Goal: Task Accomplishment & Management: Use online tool/utility

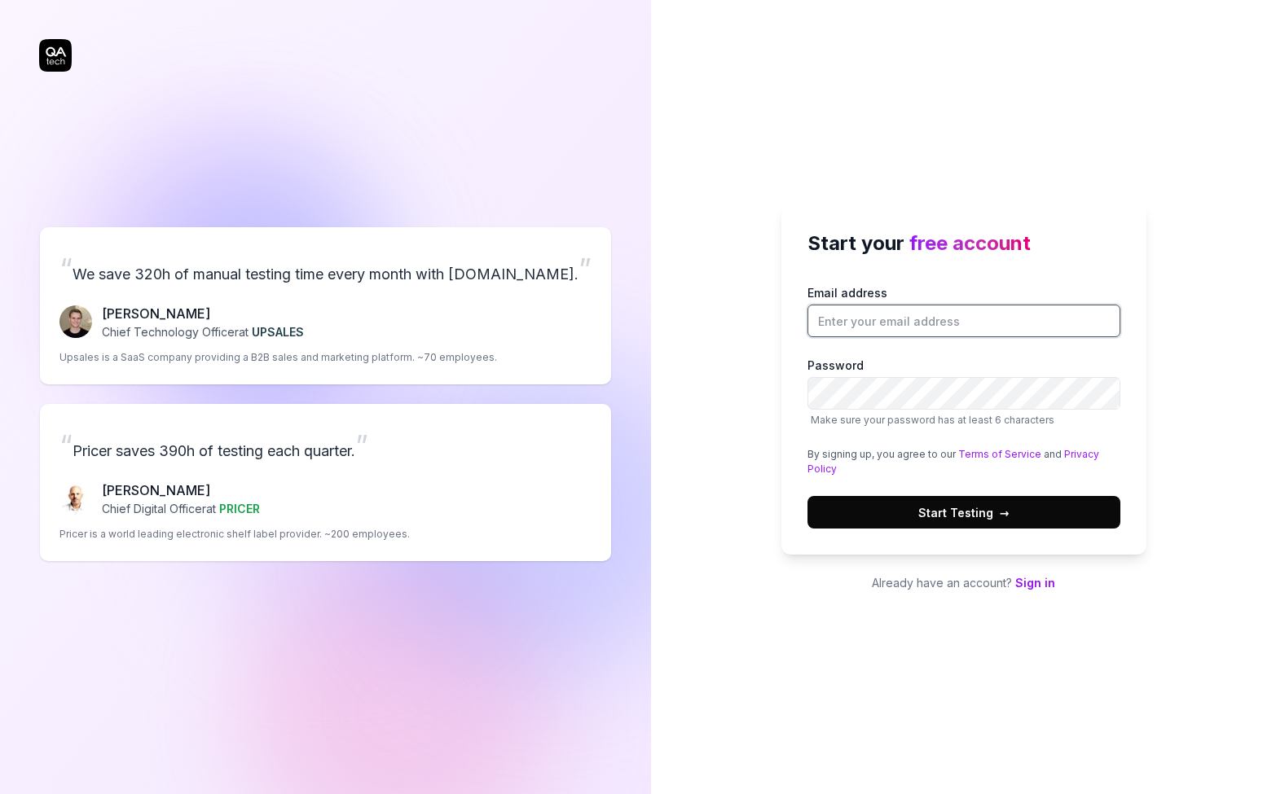
click at [875, 325] on input "Email address" at bounding box center [963, 321] width 313 height 33
click at [904, 320] on input "Email address" at bounding box center [963, 321] width 313 height 33
type input "k"
type input "[EMAIL_ADDRESS][DOMAIN_NAME]"
click at [964, 517] on span "Start Testing →" at bounding box center [963, 512] width 91 height 17
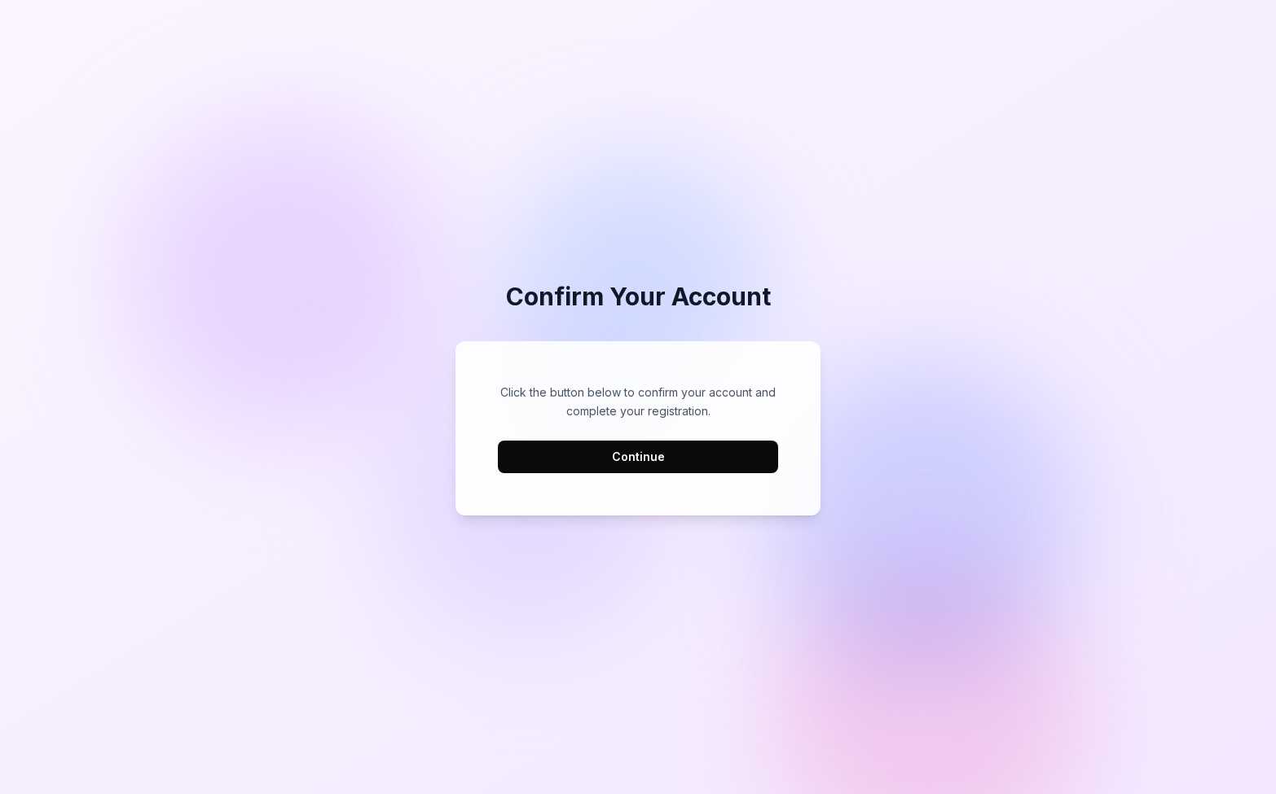
click at [671, 450] on button "Continue" at bounding box center [638, 457] width 280 height 33
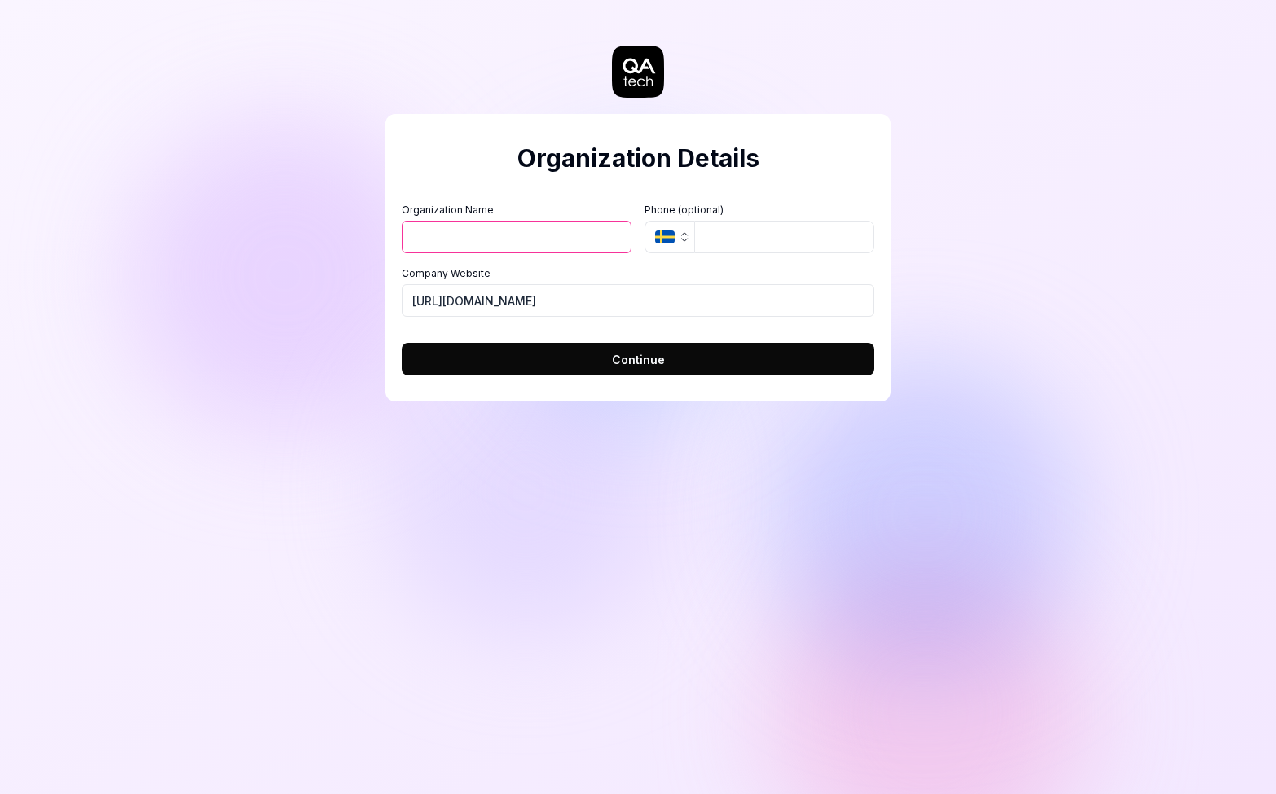
click at [496, 232] on input "Organization Name" at bounding box center [517, 237] width 230 height 33
type input "mellow"
click at [684, 243] on icon "button" at bounding box center [684, 237] width 13 height 13
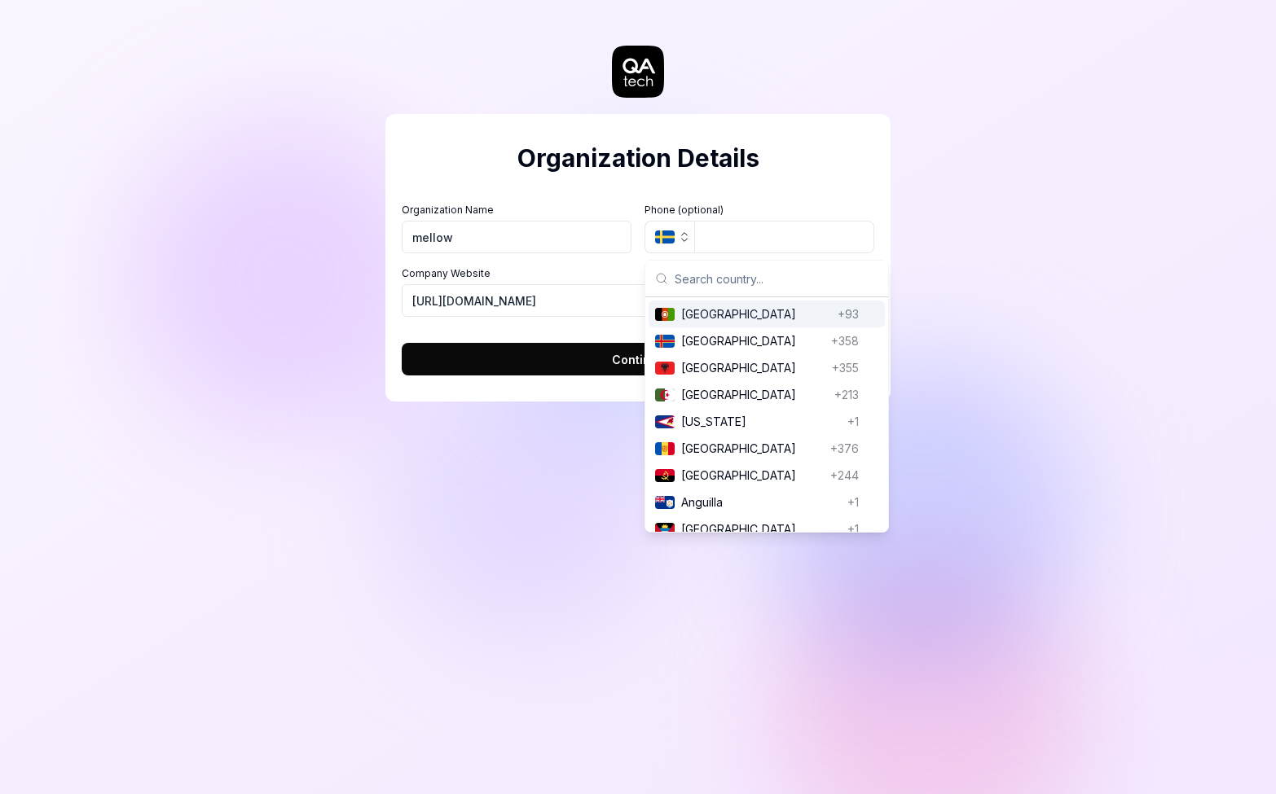
click at [617, 260] on div "Organization Name mellow Organization Logo (Square minimum 256x256px) Click to …" at bounding box center [638, 260] width 472 height 114
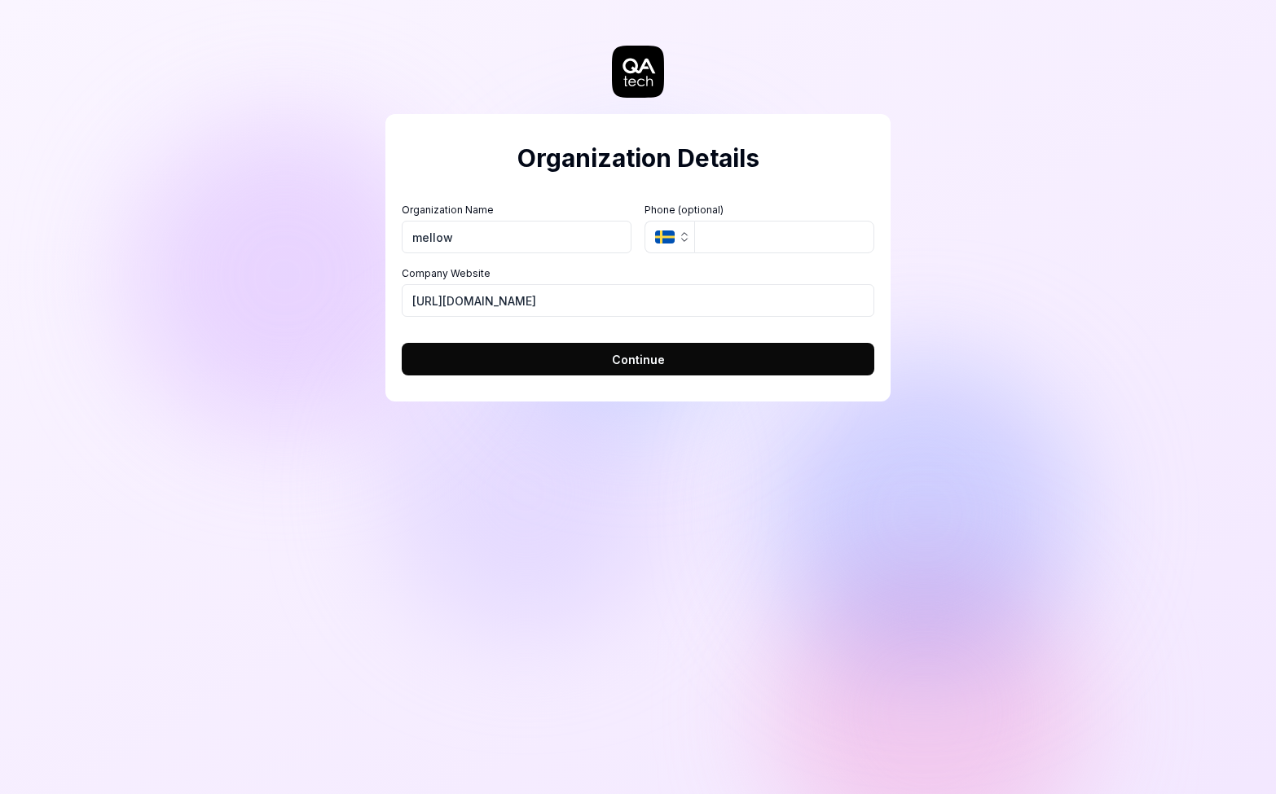
click at [604, 363] on button "Continue" at bounding box center [638, 359] width 472 height 33
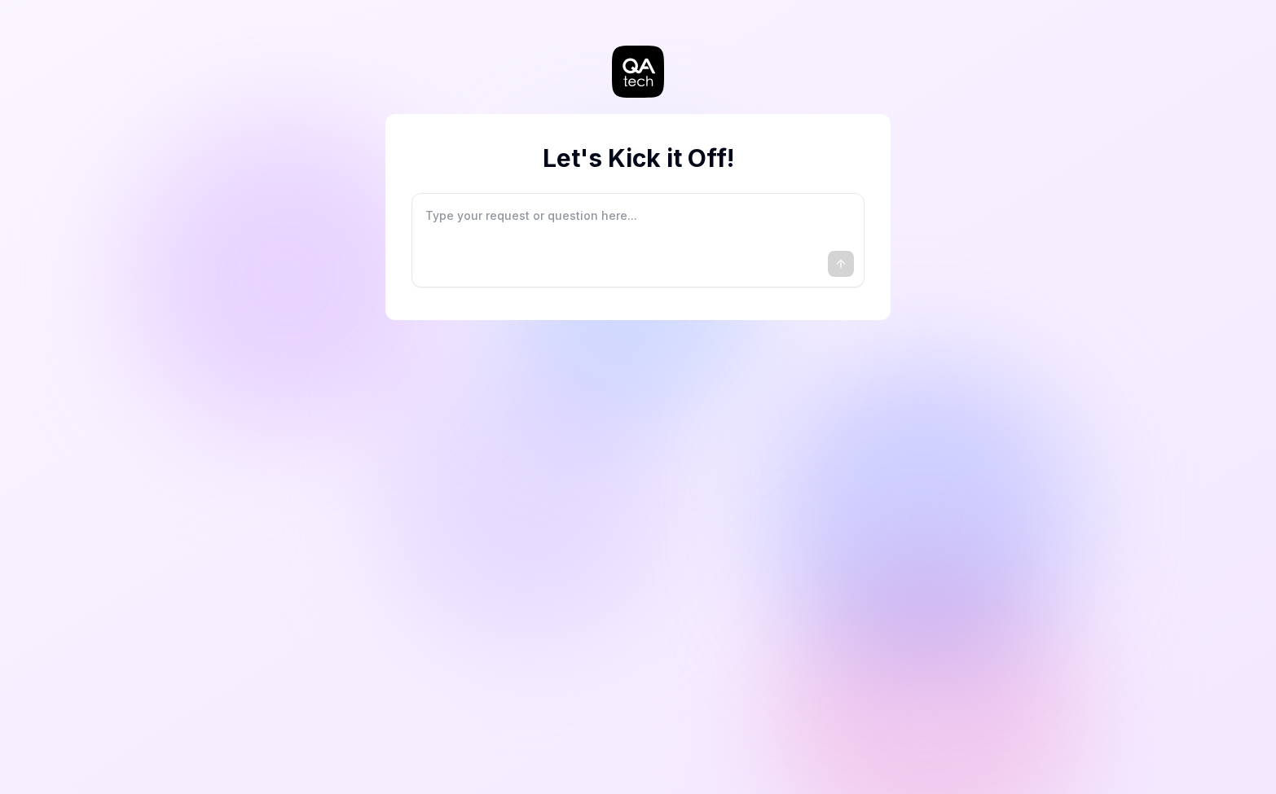
type textarea "*"
type textarea "I"
type textarea "*"
type textarea "I"
type textarea "*"
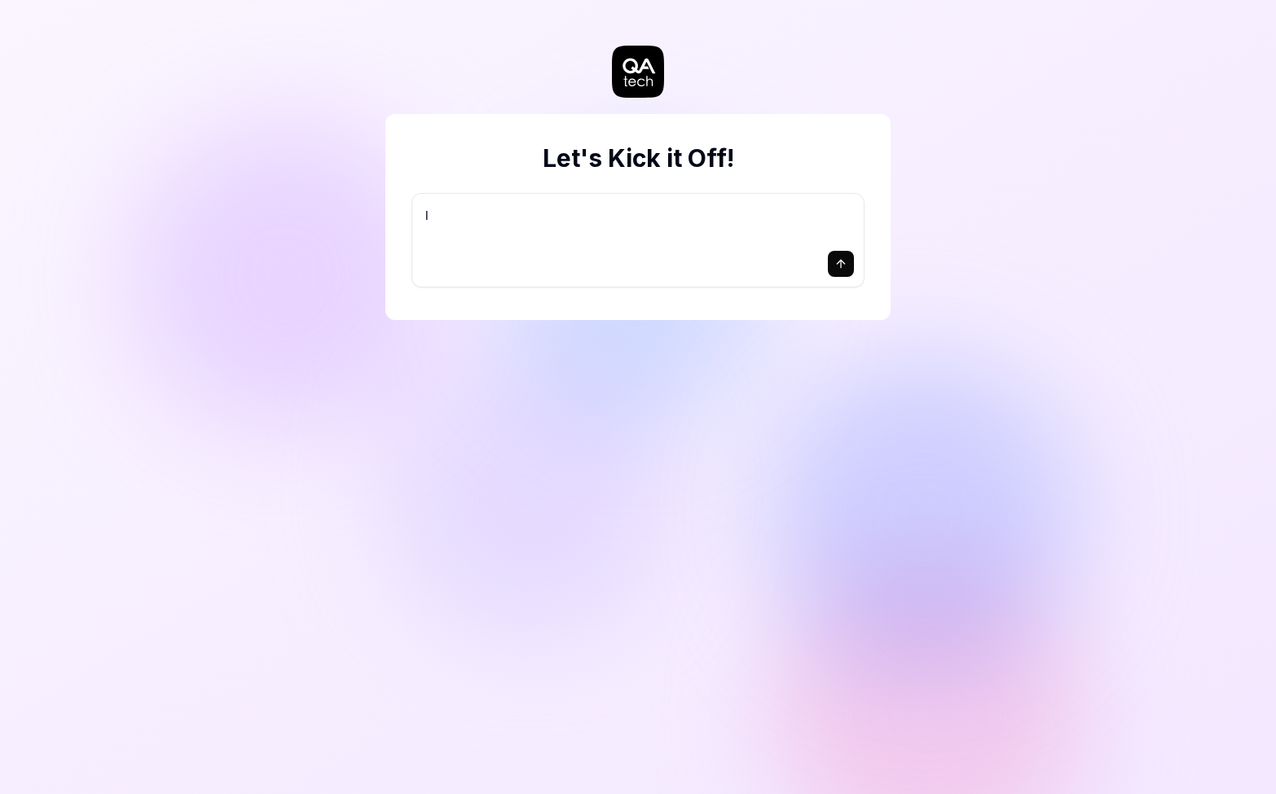
type textarea "I w"
type textarea "*"
type textarea "I wa"
type textarea "*"
type textarea "I wan"
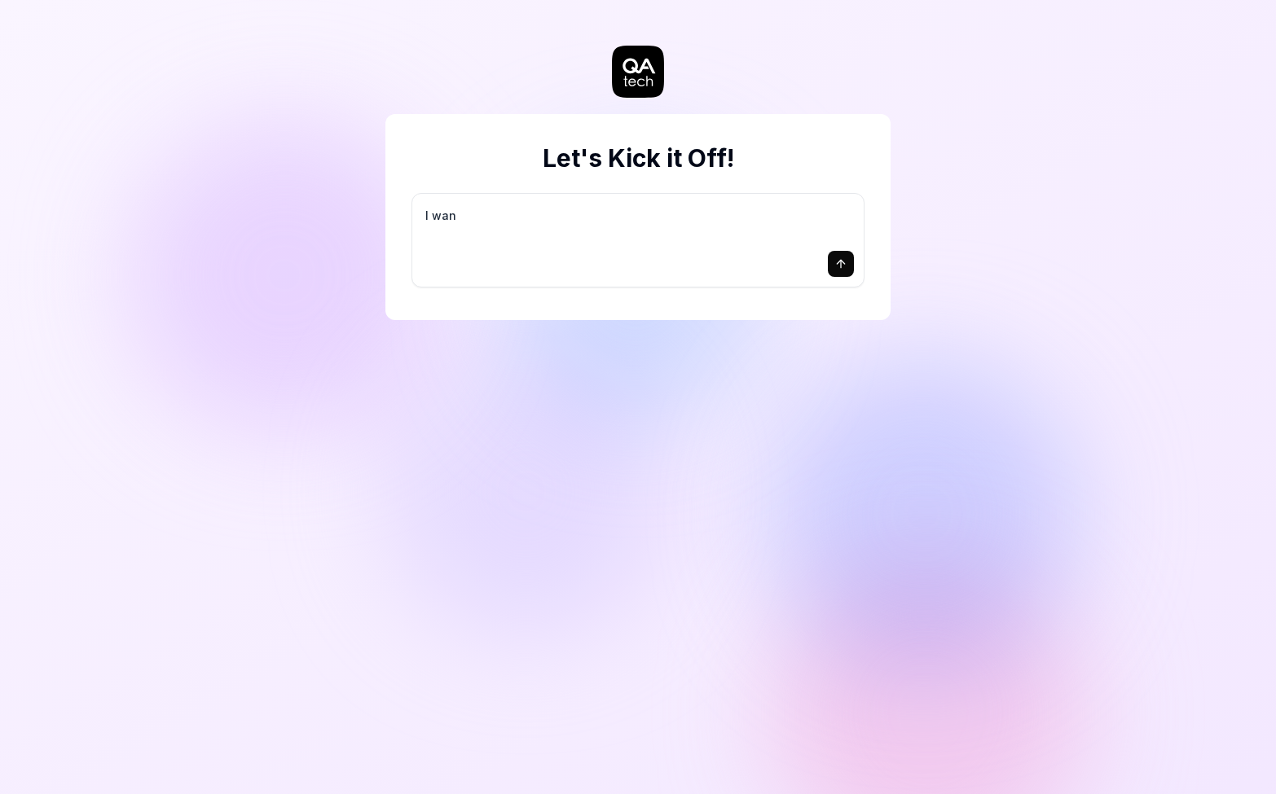
type textarea "*"
type textarea "I want"
type textarea "*"
type textarea "I want"
type textarea "*"
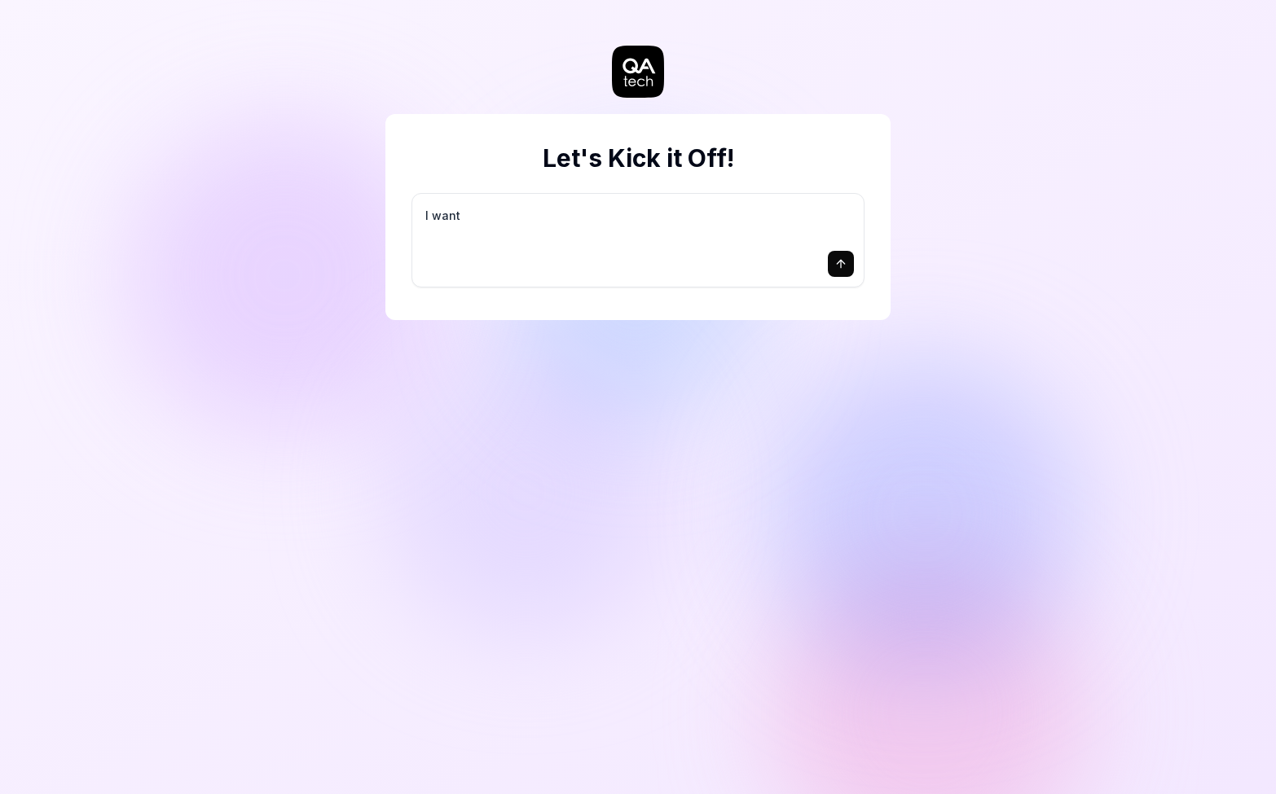
type textarea "I want a"
type textarea "*"
type textarea "I want a"
type textarea "*"
type textarea "I want a g"
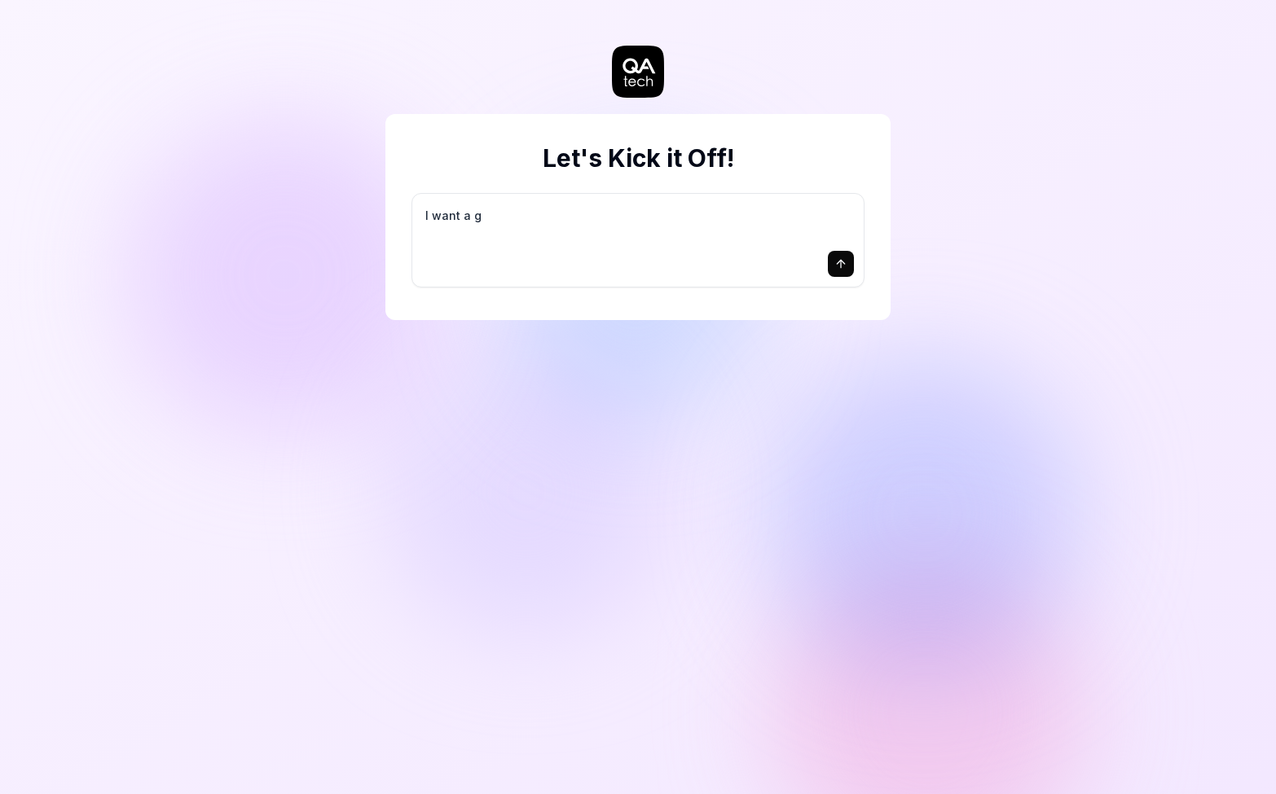
type textarea "*"
type textarea "I want a go"
type textarea "*"
type textarea "I want a goo"
type textarea "*"
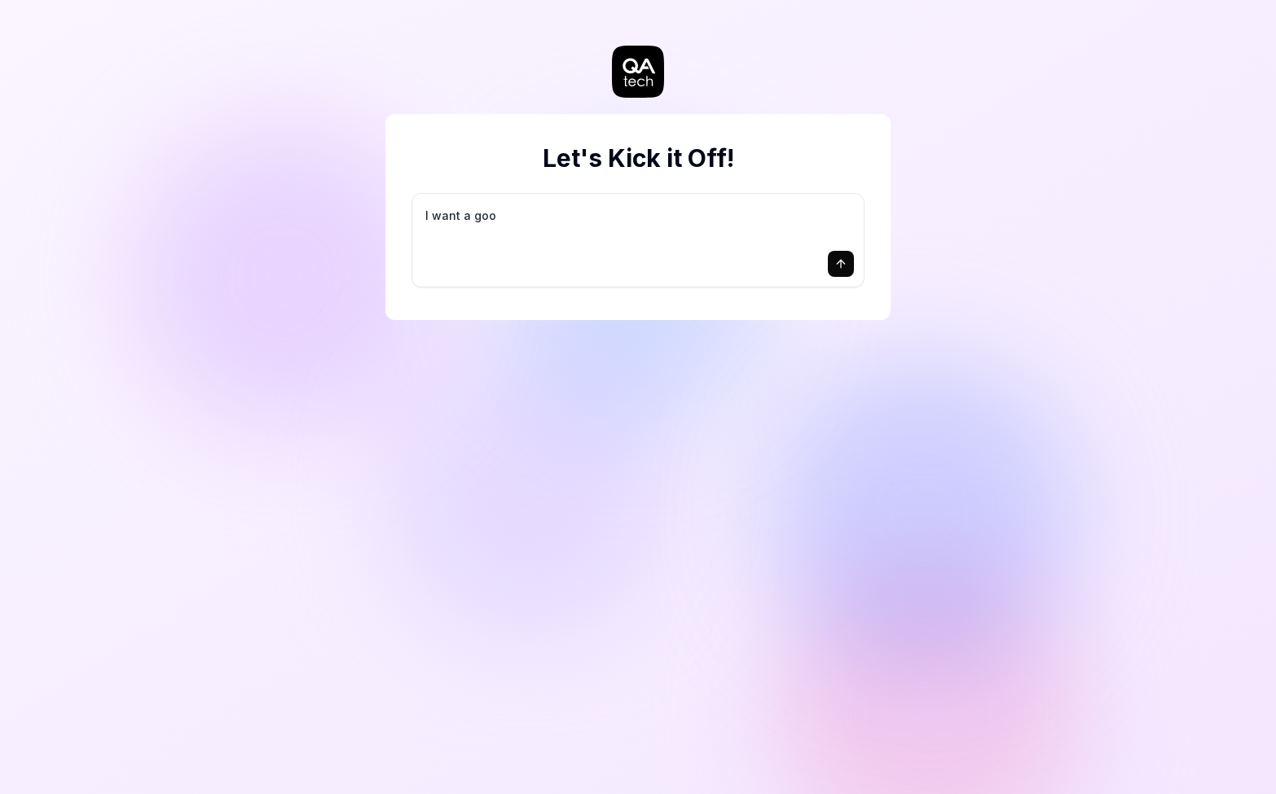
type textarea "I want a good"
type textarea "*"
type textarea "I want a good"
type textarea "*"
type textarea "I want a good t"
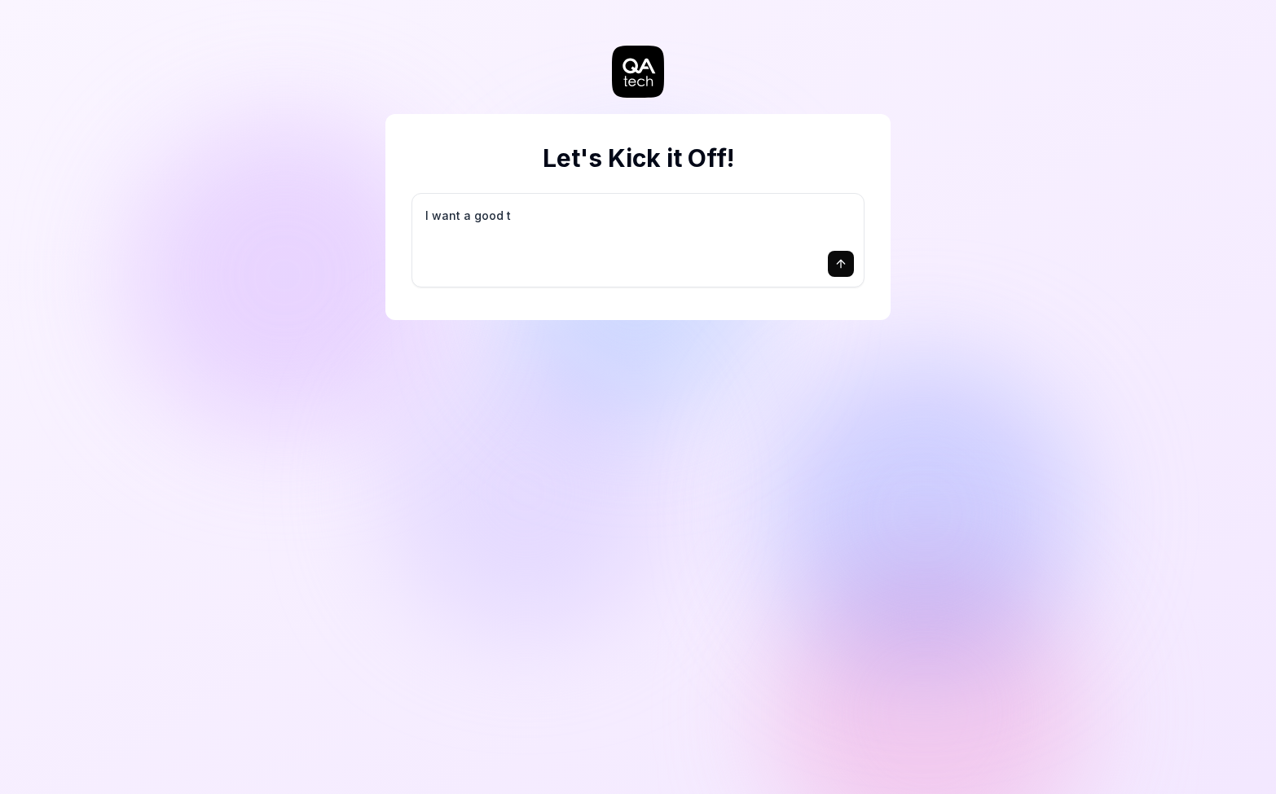
type textarea "*"
type textarea "I want a good te"
type textarea "*"
type textarea "I want a good tes"
type textarea "*"
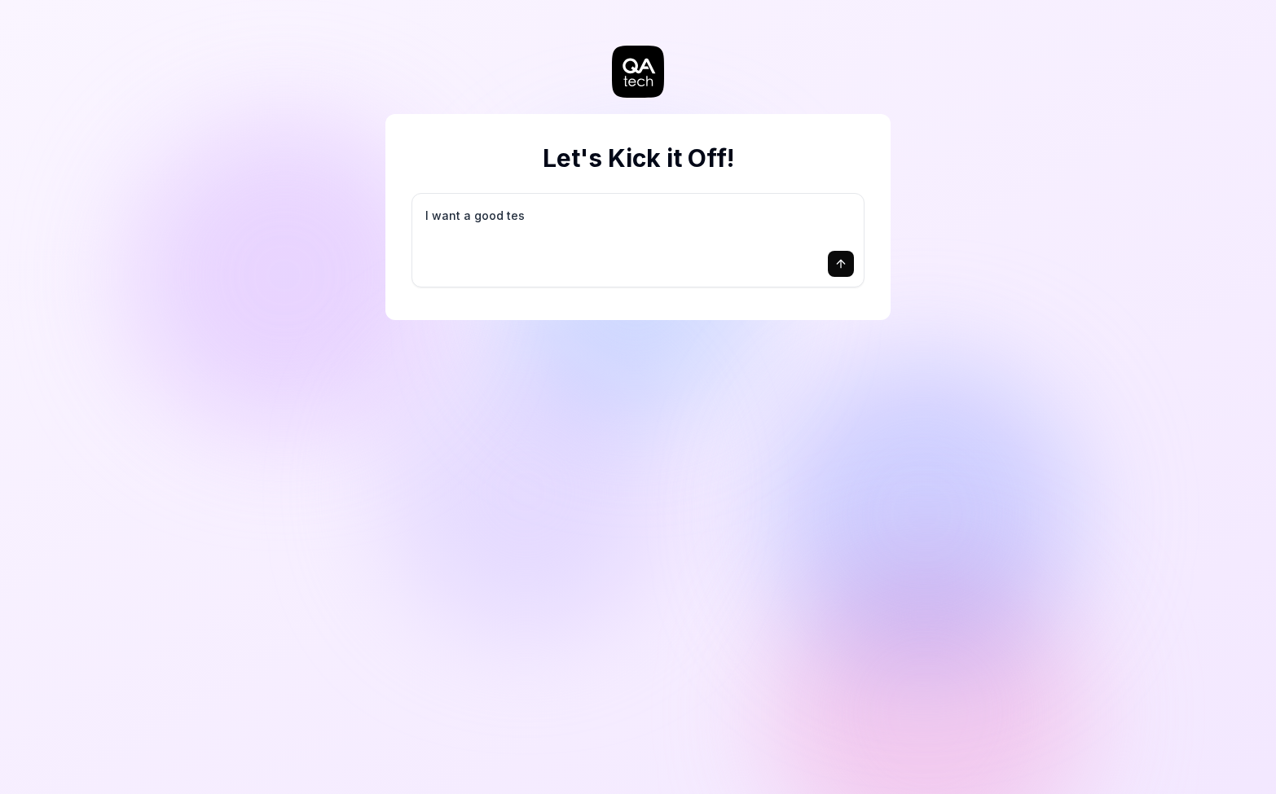
type textarea "I want a good test"
type textarea "*"
type textarea "I want a good test"
type textarea "*"
type textarea "I want a good test s"
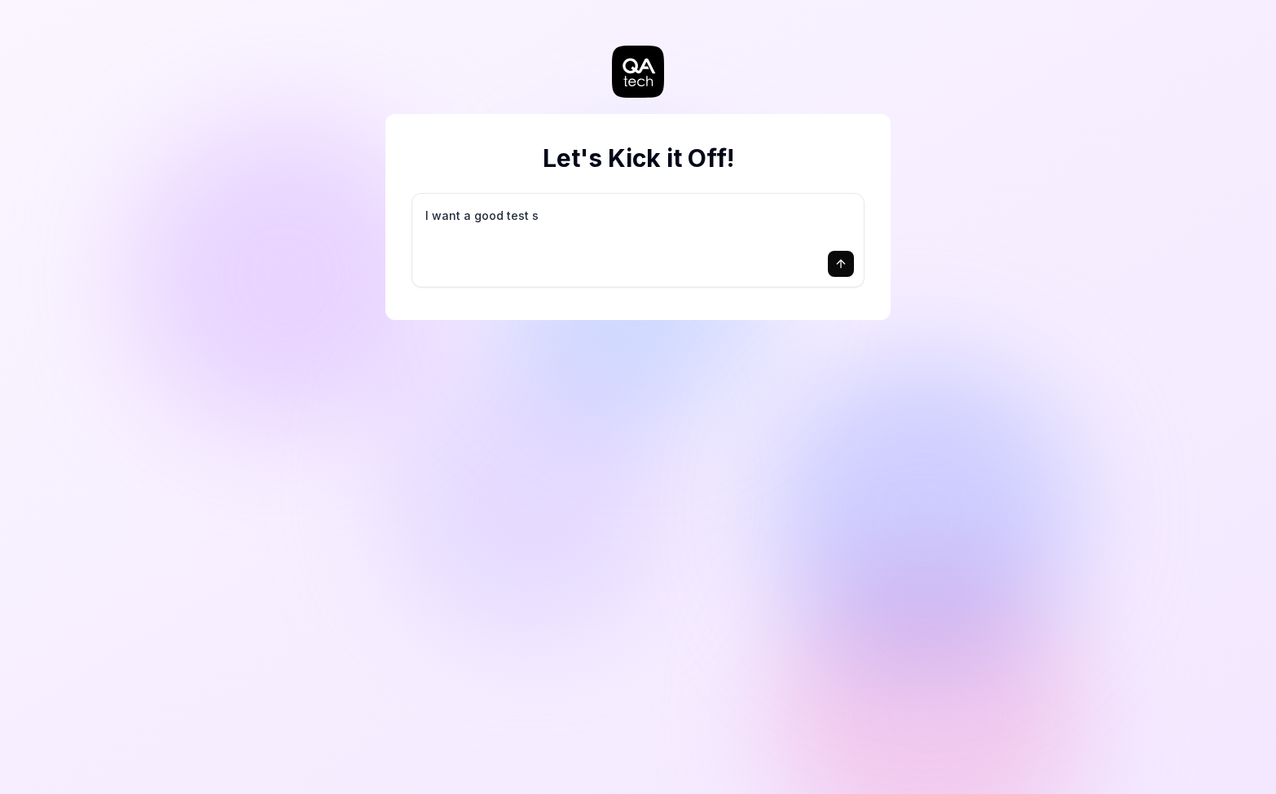
type textarea "*"
type textarea "I want a good test se"
type textarea "*"
type textarea "I want a good test set"
type textarea "*"
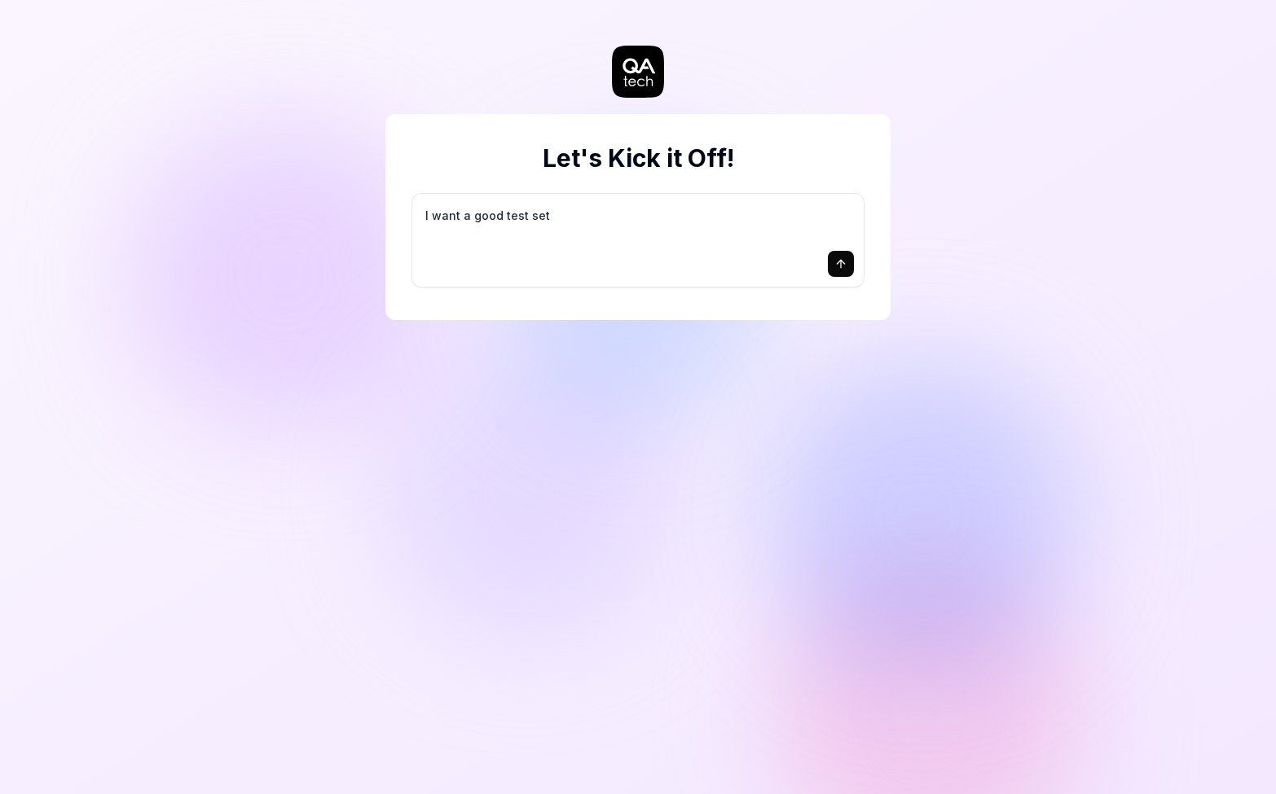
type textarea "I want a good test setu"
type textarea "*"
type textarea "I want a good test setup"
type textarea "*"
type textarea "I want a good test setup"
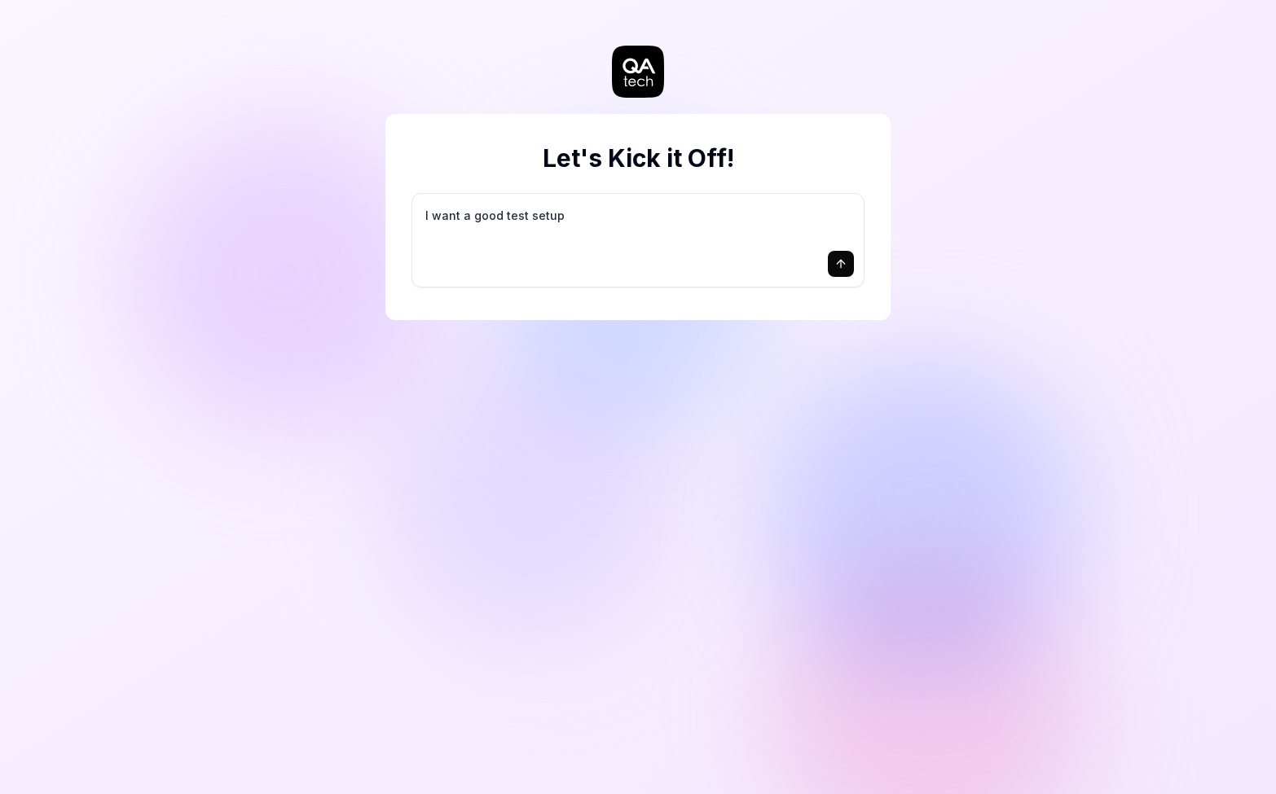
type textarea "*"
type textarea "I want a good test setup f"
type textarea "*"
type textarea "I want a good test setup fo"
type textarea "*"
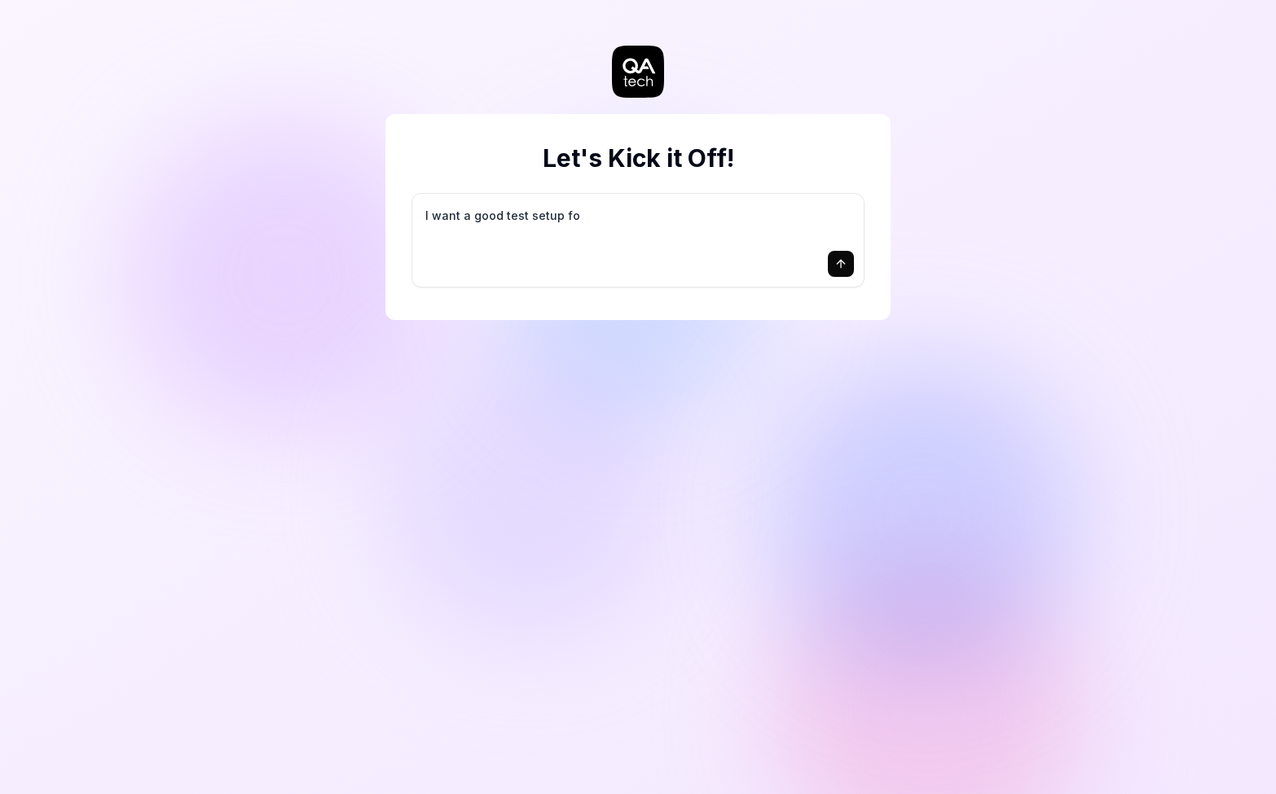
type textarea "I want a good test setup for"
type textarea "*"
type textarea "I want a good test setup for"
type textarea "*"
type textarea "I want a good test setup for m"
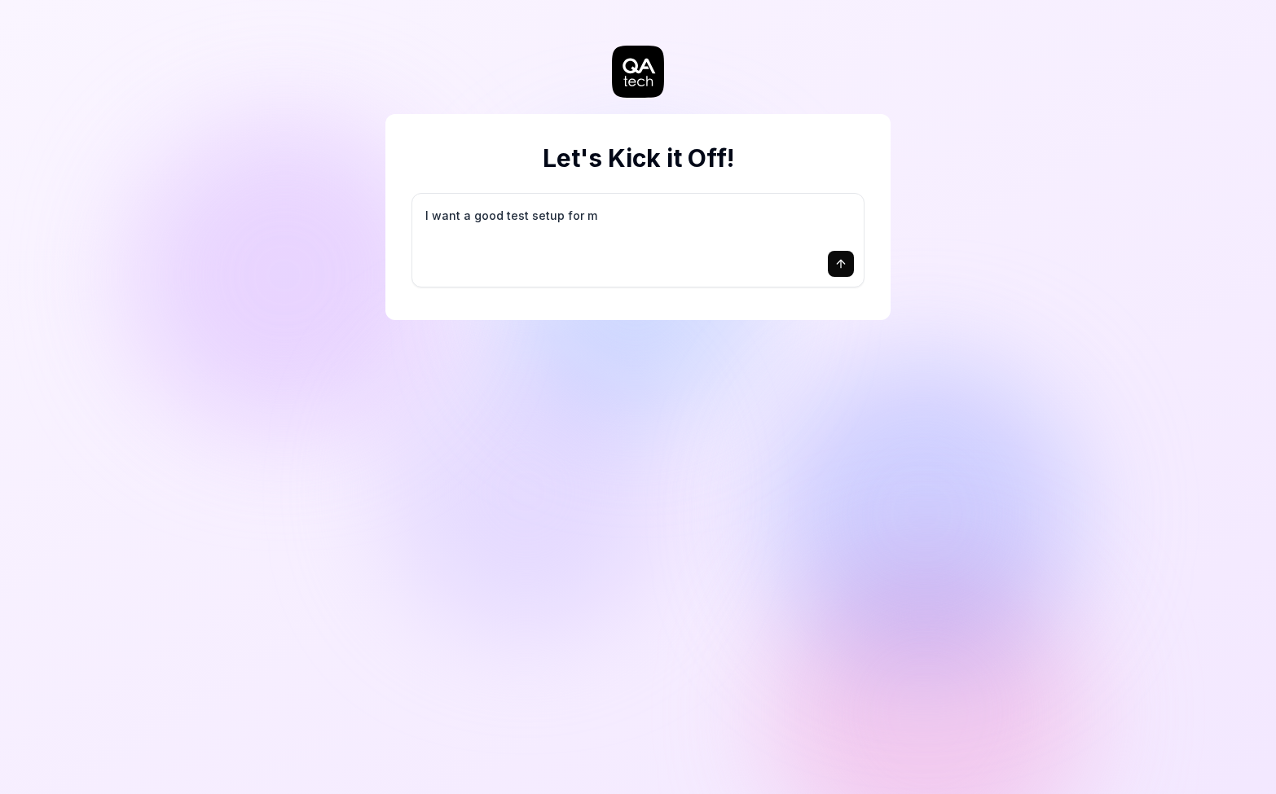
type textarea "*"
type textarea "I want a good test setup for my"
type textarea "*"
type textarea "I want a good test setup for my"
type textarea "*"
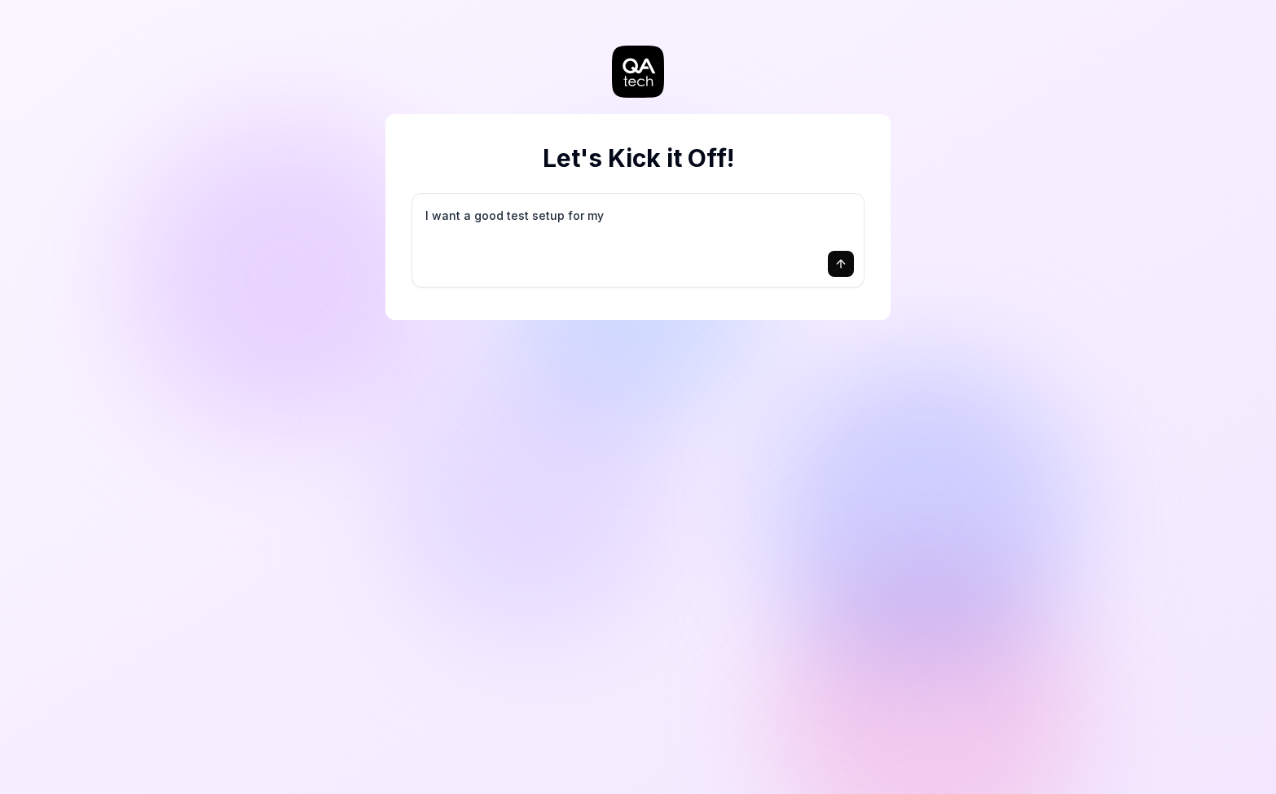
type textarea "I want a good test setup for my s"
type textarea "*"
type textarea "I want a good test setup for my si"
type textarea "*"
type textarea "I want a good test setup for my sit"
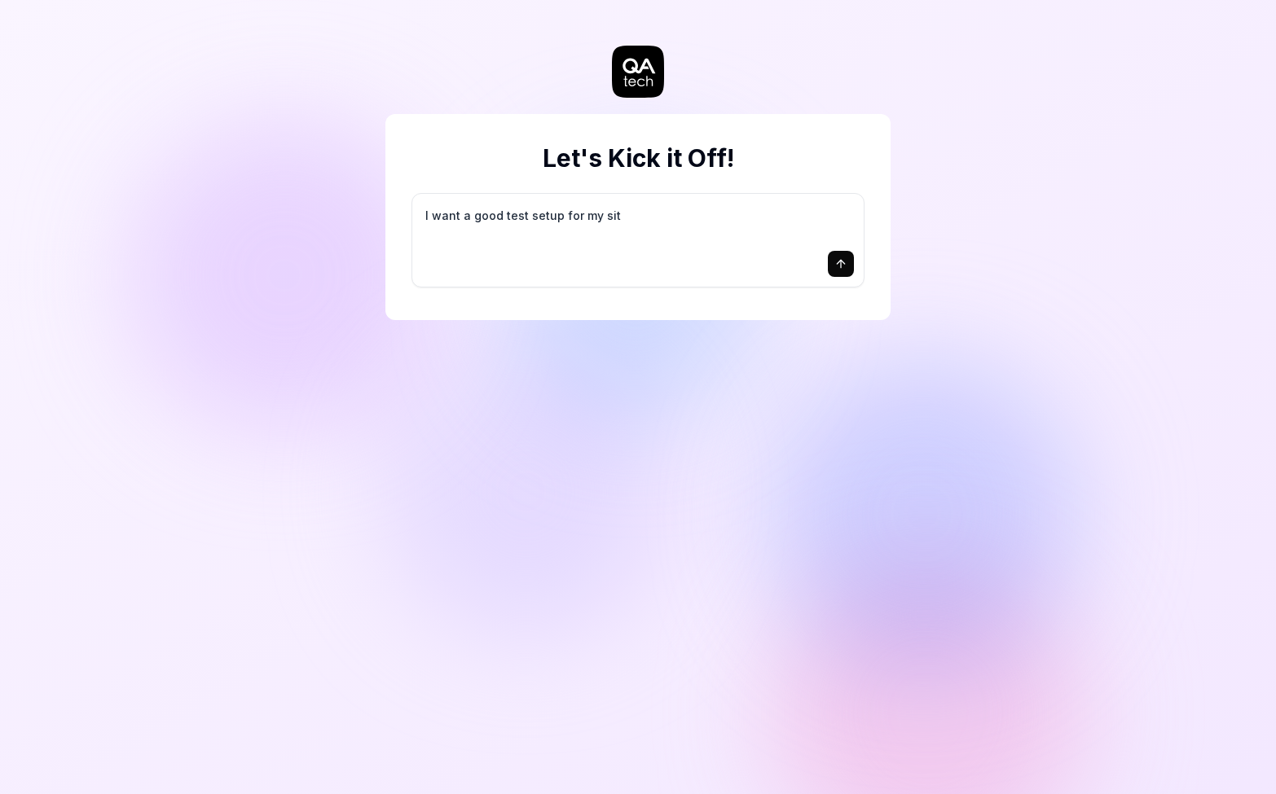
type textarea "*"
type textarea "I want a good test setup for my site"
type textarea "*"
type textarea "I want a good test setup for my site"
type textarea "*"
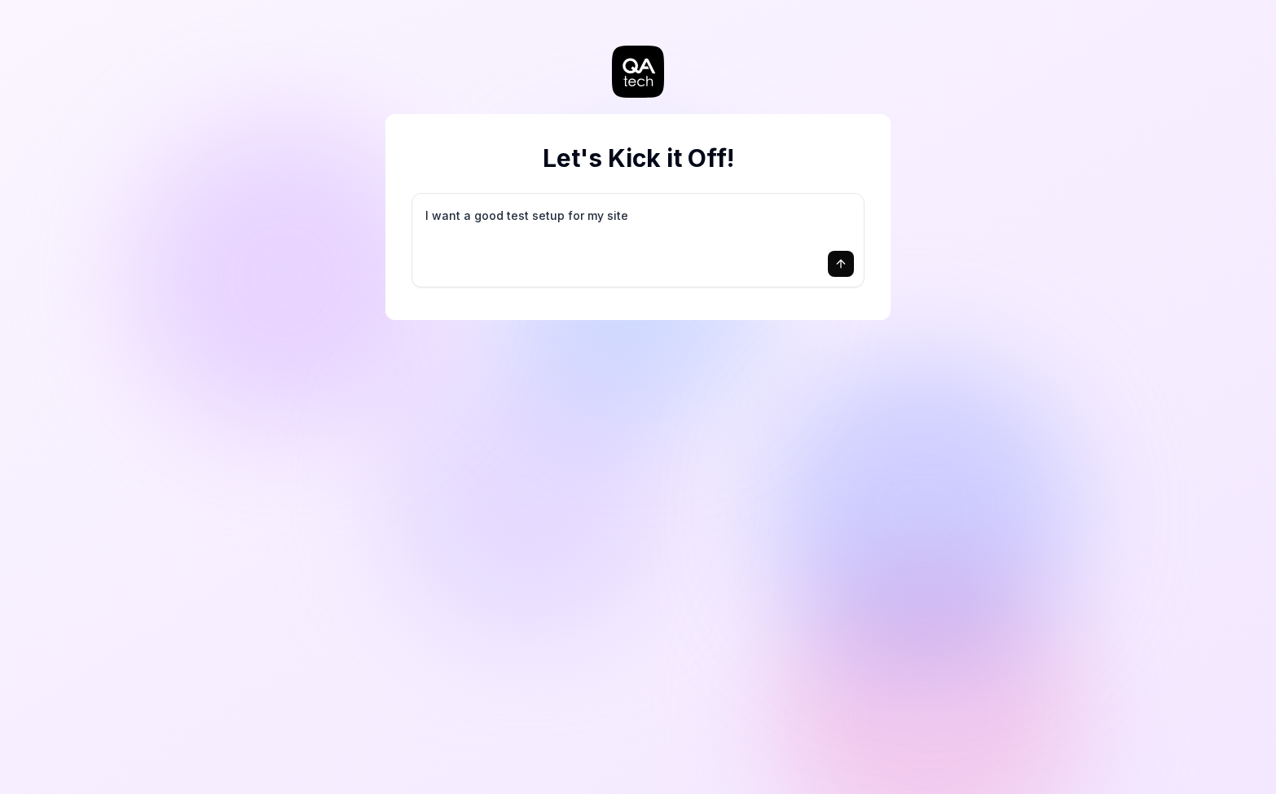
type textarea "I want a good test setup for my site -"
type textarea "*"
type textarea "I want a good test setup for my site -"
type textarea "*"
type textarea "I want a good test setup for my site - h"
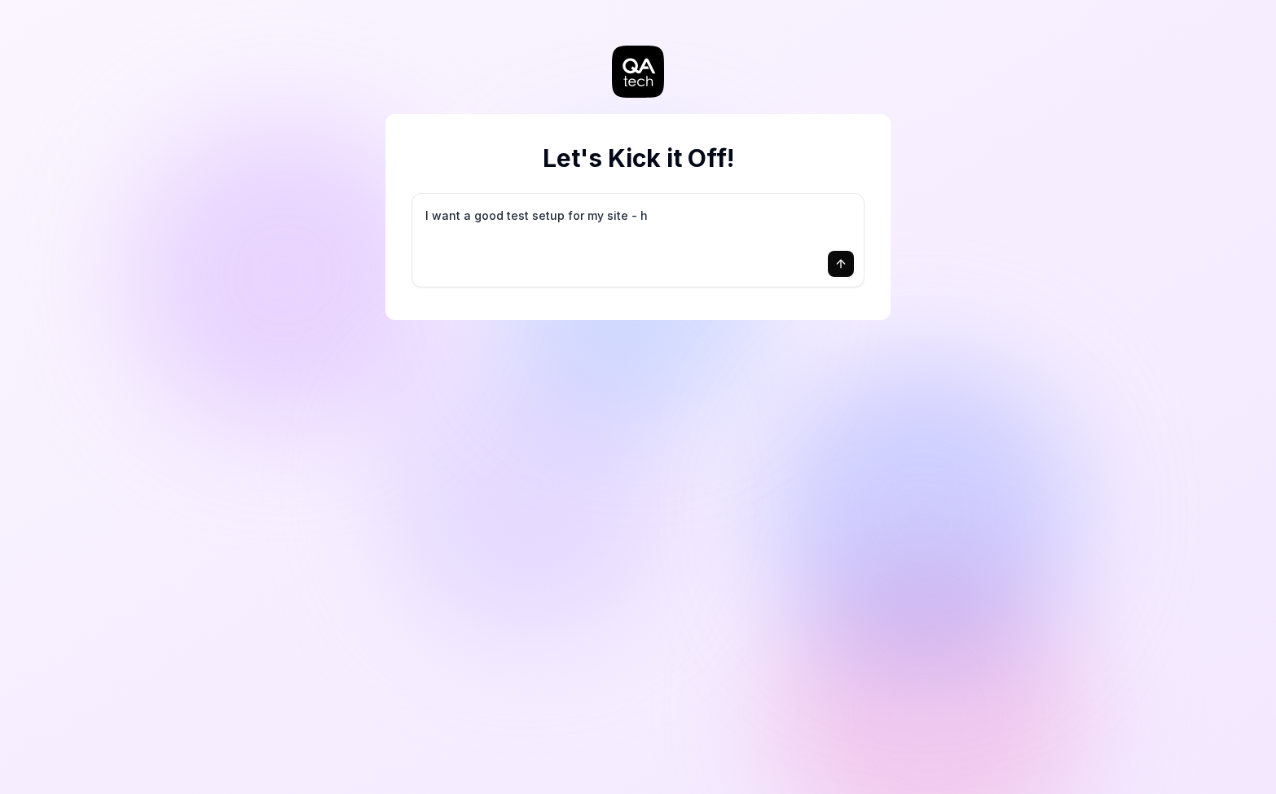
type textarea "*"
type textarea "I want a good test setup for my site - he"
type textarea "*"
type textarea "I want a good test setup for my site - hel"
type textarea "*"
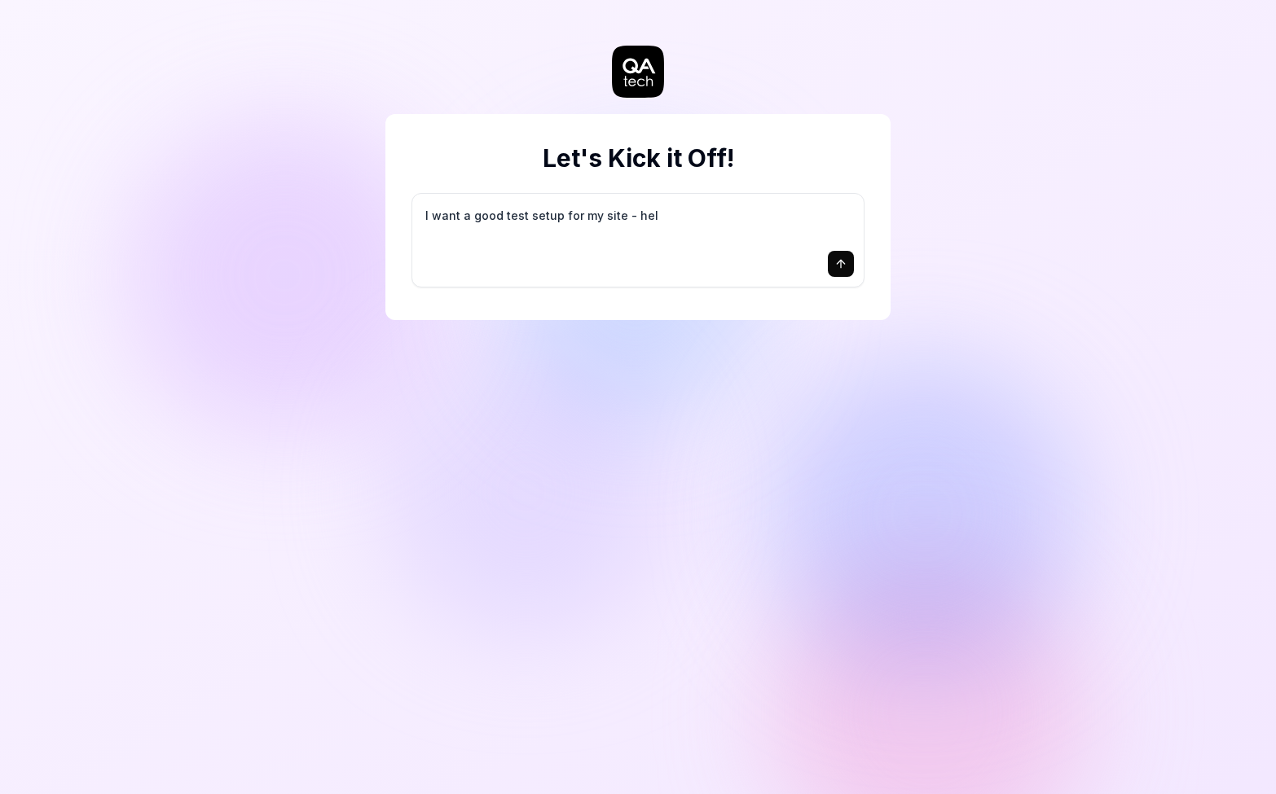
type textarea "I want a good test setup for my site - help"
type textarea "*"
type textarea "I want a good test setup for my site - help"
type textarea "*"
type textarea "I want a good test setup for my site - help m"
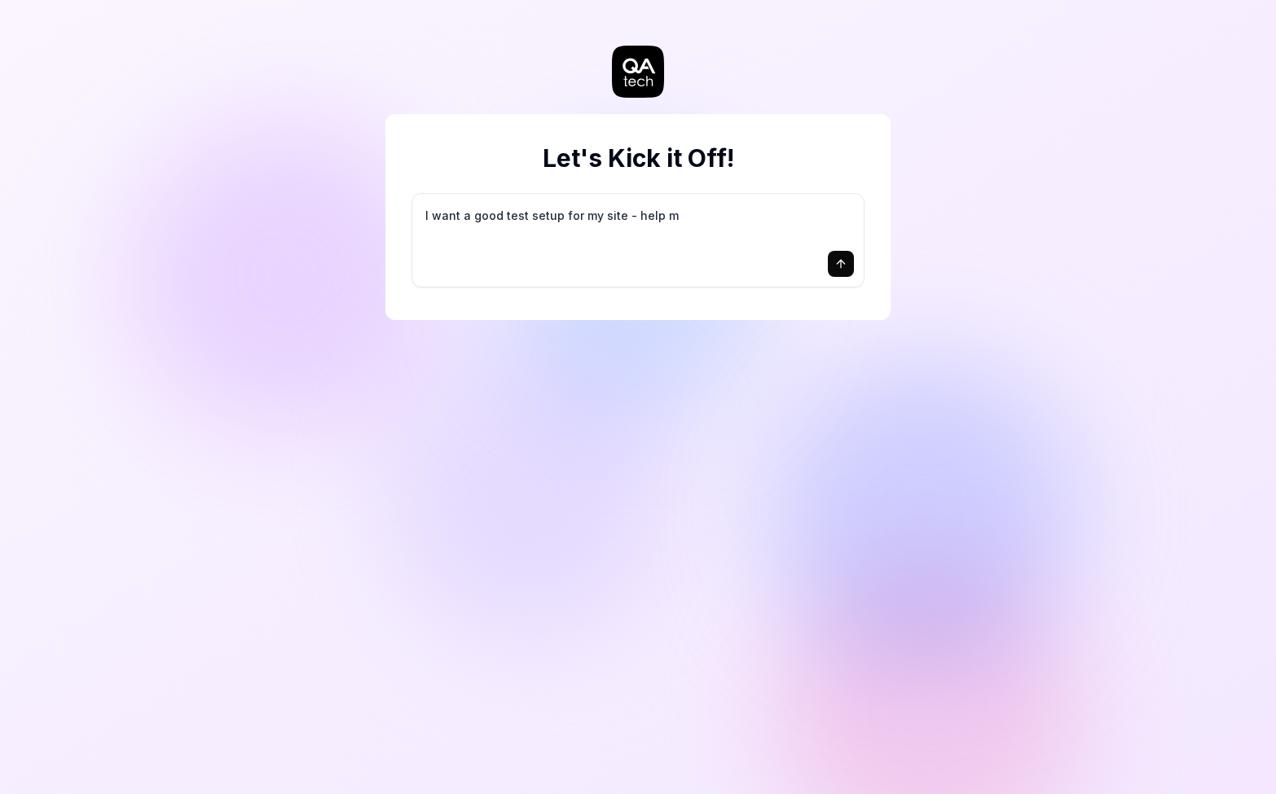
type textarea "*"
type textarea "I want a good test setup for my site - help me"
type textarea "*"
type textarea "I want a good test setup for my site - help me"
type textarea "*"
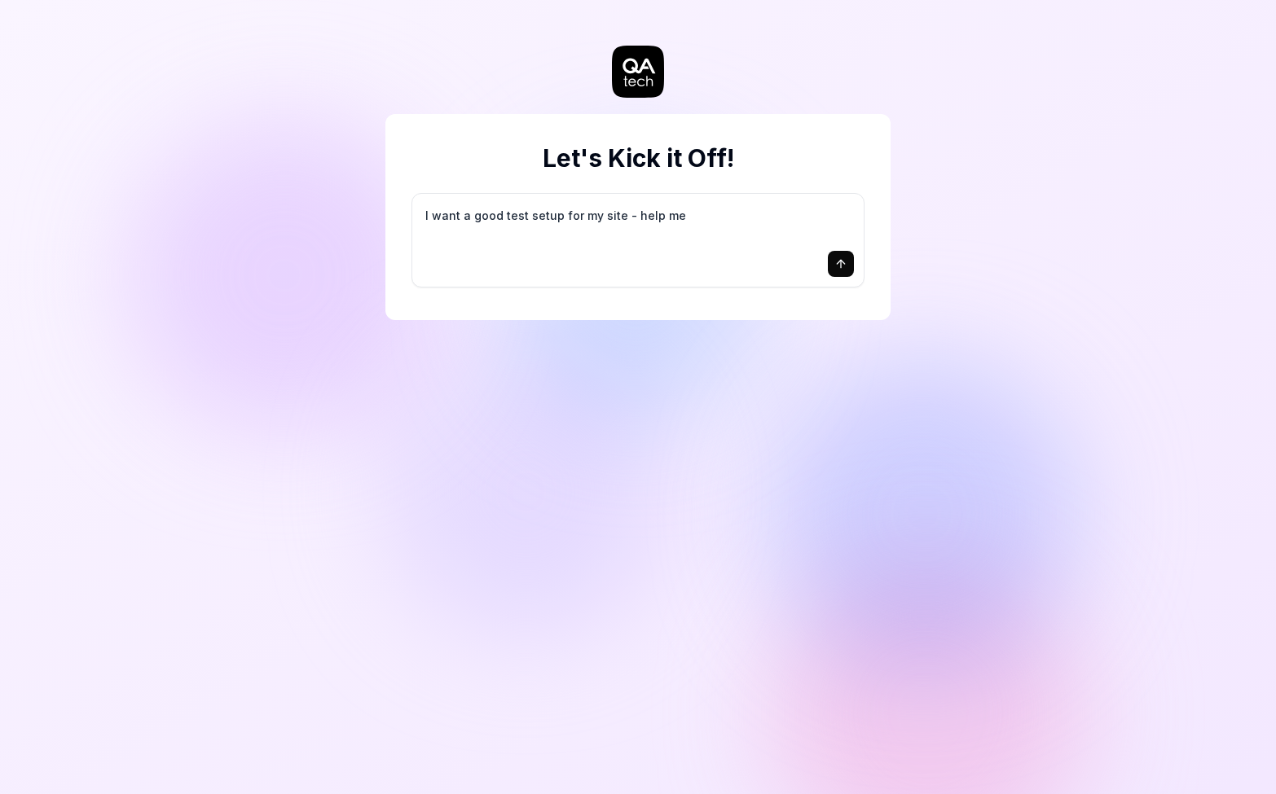
type textarea "I want a good test setup for my site - help me c"
type textarea "*"
type textarea "I want a good test setup for my site - help me cr"
type textarea "*"
type textarea "I want a good test setup for my site - help me cre"
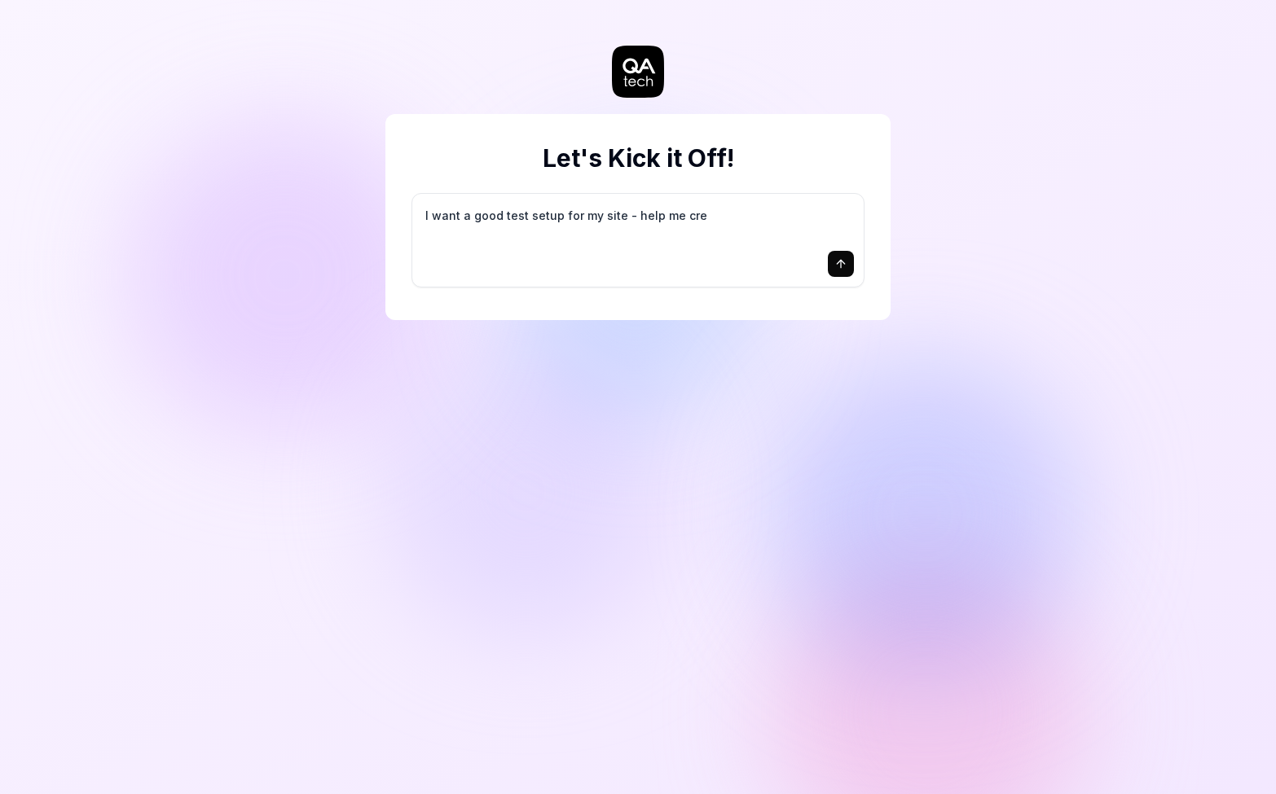
type textarea "*"
type textarea "I want a good test setup for my site - help me crea"
type textarea "*"
type textarea "I want a good test setup for my site - help me creat"
type textarea "*"
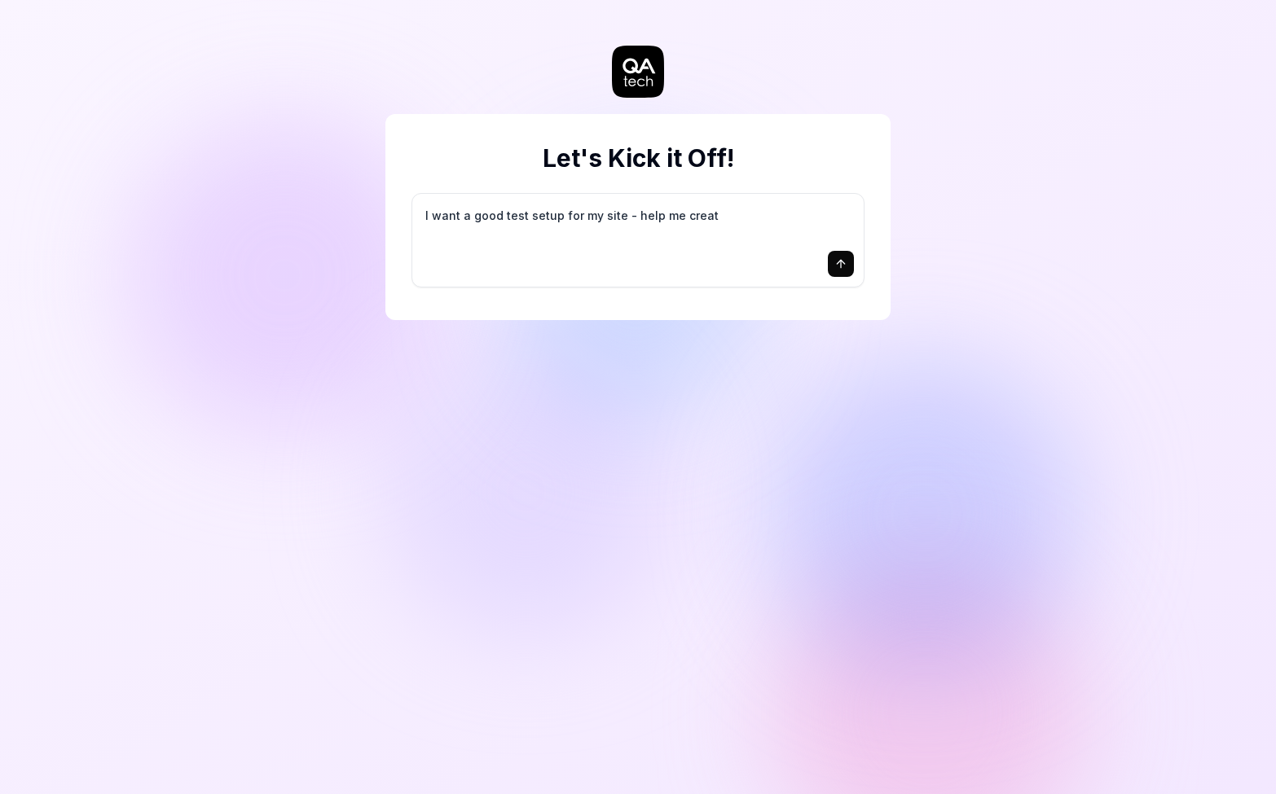
type textarea "I want a good test setup for my site - help me create"
type textarea "*"
type textarea "I want a good test setup for my site - help me create"
type textarea "*"
type textarea "I want a good test setup for my site - help me create t"
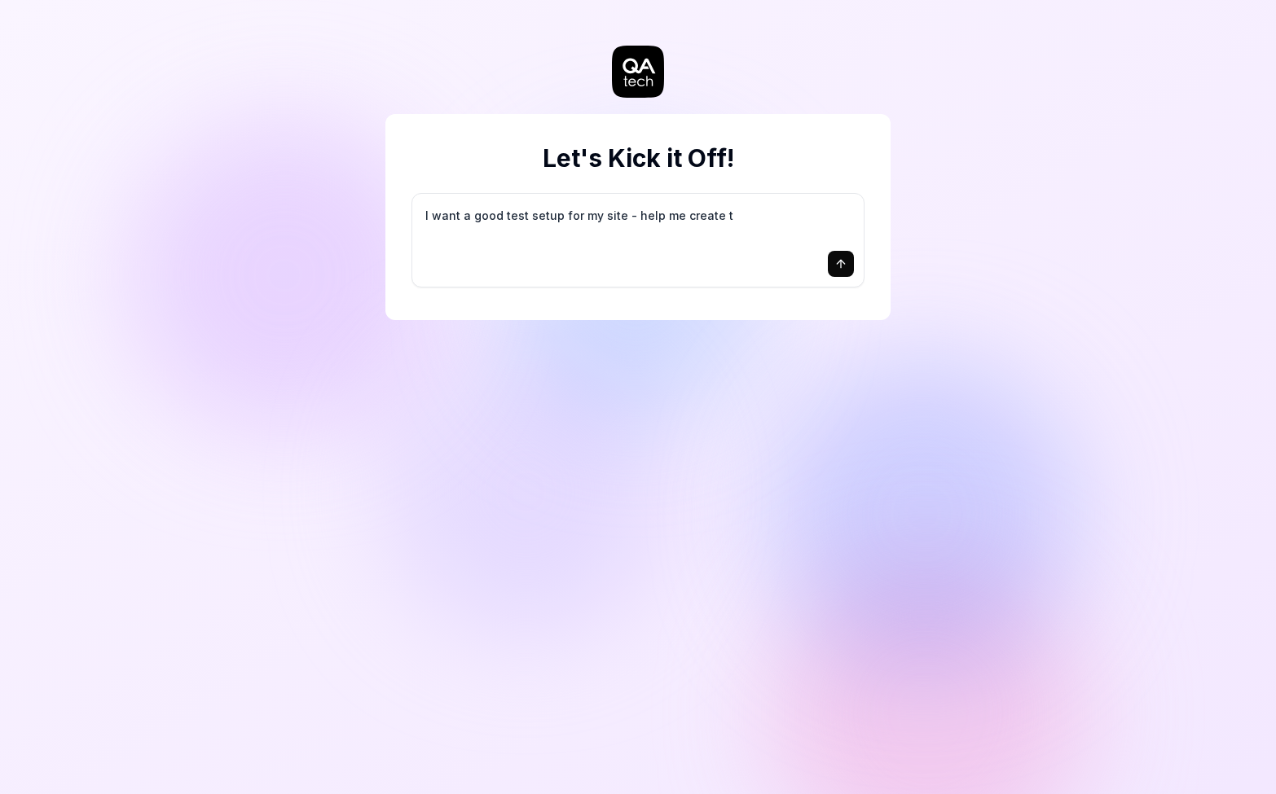
type textarea "*"
type textarea "I want a good test setup for my site - help me create th"
type textarea "*"
type textarea "I want a good test setup for my site - help me create the"
type textarea "*"
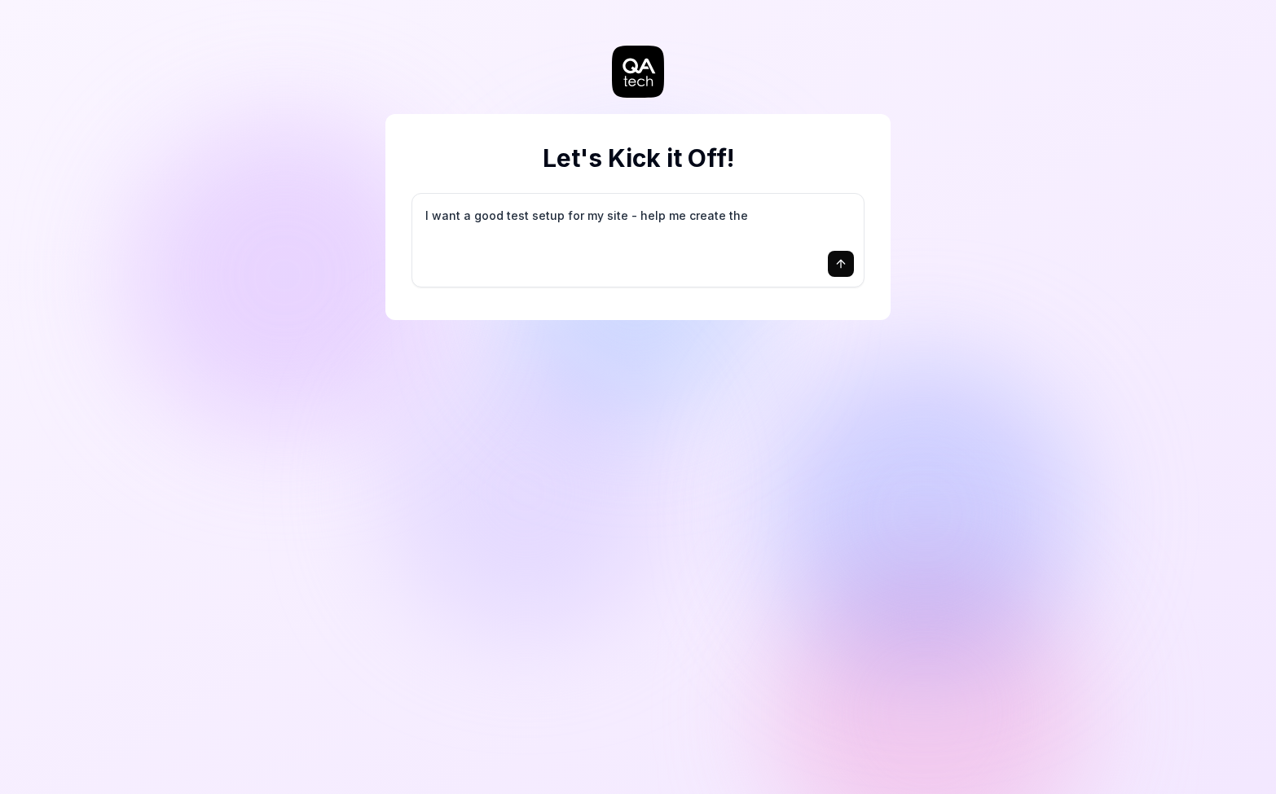
type textarea "I want a good test setup for my site - help me create the"
type textarea "*"
type textarea "I want a good test setup for my site - help me create the f"
type textarea "*"
type textarea "I want a good test setup for my site - help me create the fi"
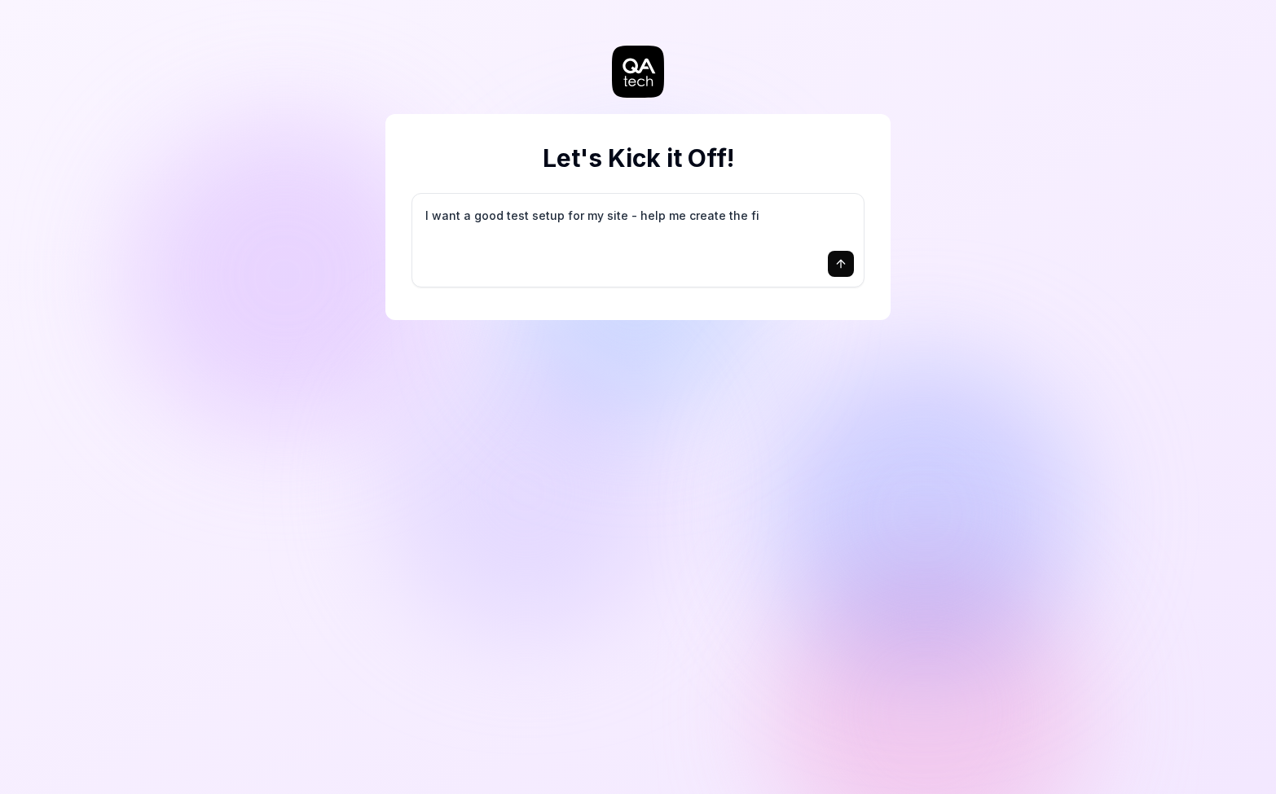
type textarea "*"
type textarea "I want a good test setup for my site - help me create the fir"
type textarea "*"
type textarea "I want a good test setup for my site - help me create the firs"
type textarea "*"
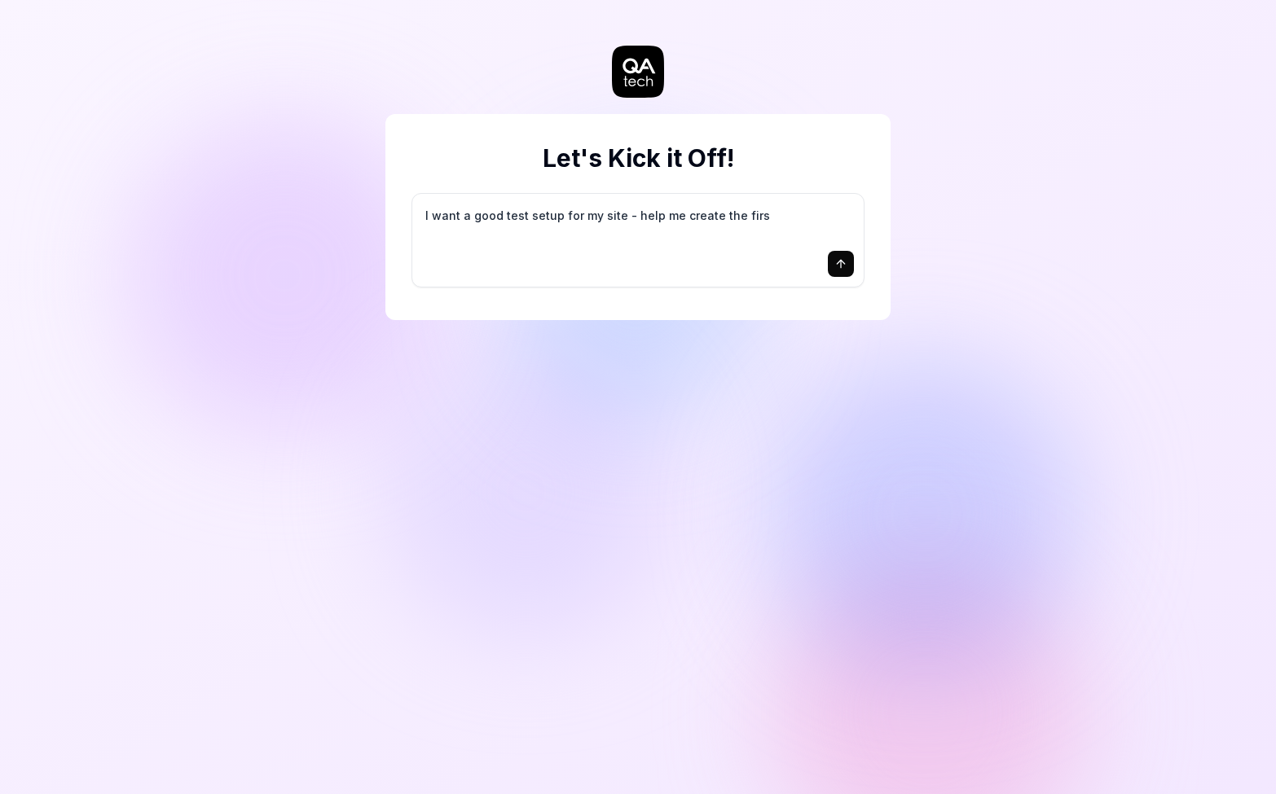
type textarea "I want a good test setup for my site - help me create the first"
type textarea "*"
type textarea "I want a good test setup for my site - help me create the first"
type textarea "*"
type textarea "I want a good test setup for my site - help me create the first 3"
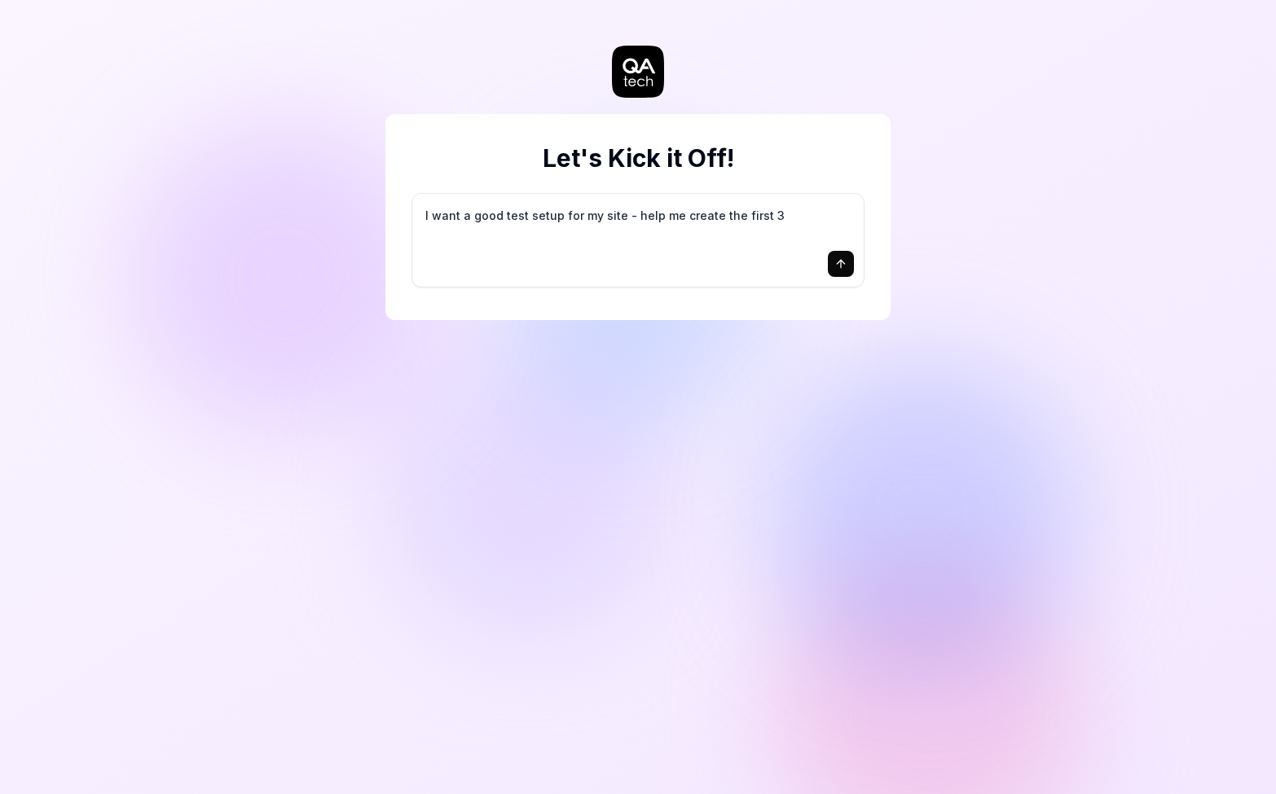
type textarea "*"
type textarea "I want a good test setup for my site - help me create the first 3-"
type textarea "*"
type textarea "I want a good test setup for my site - help me create the first 3-5"
type textarea "*"
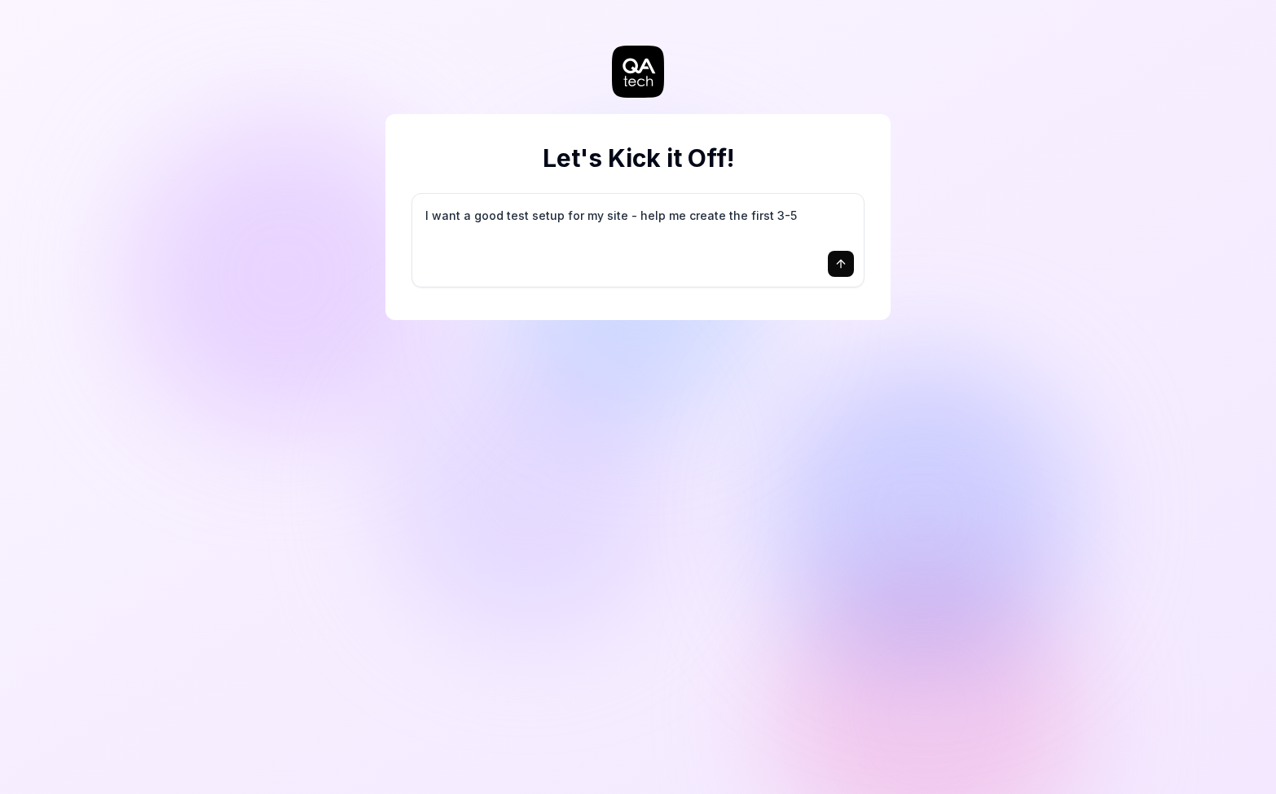
type textarea "I want a good test setup for my site - help me create the first 3-5"
type textarea "*"
type textarea "I want a good test setup for my site - help me create the first 3-5 t"
type textarea "*"
type textarea "I want a good test setup for my site - help me create the first 3-5 te"
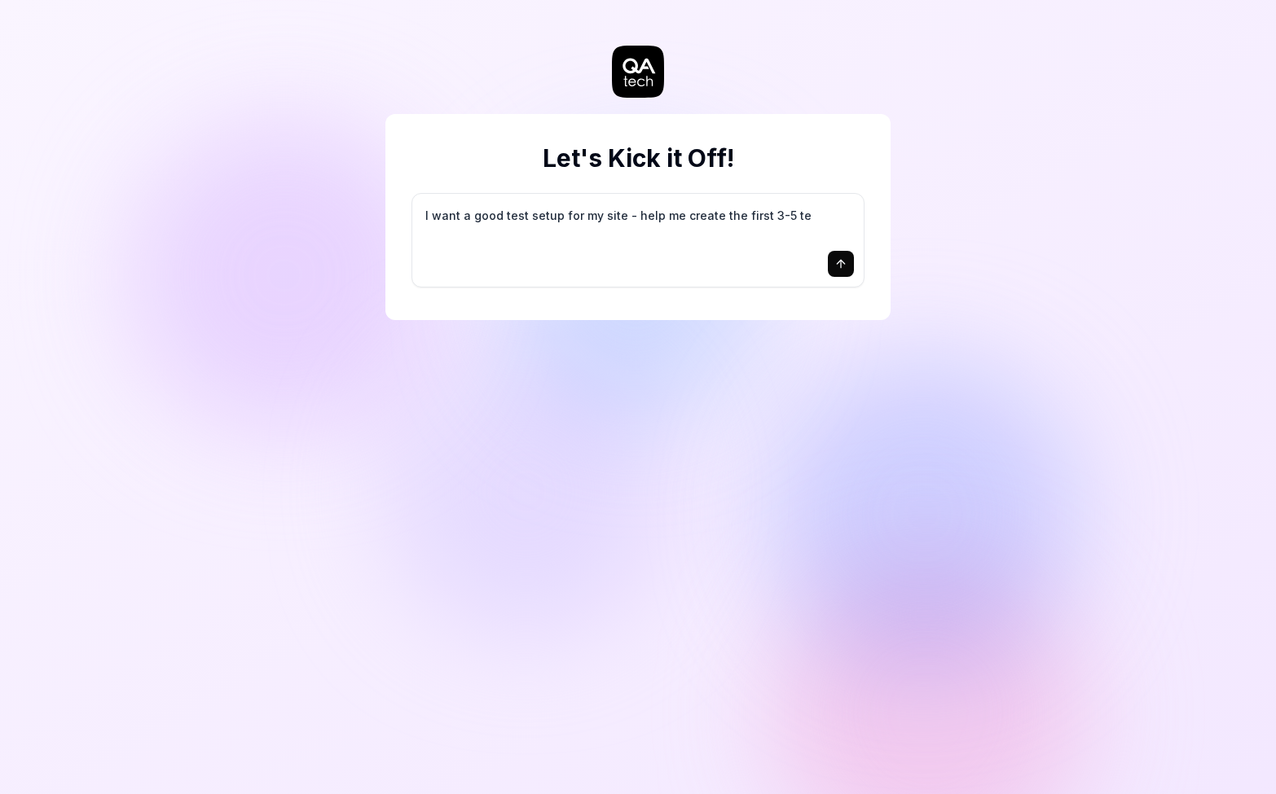
type textarea "*"
type textarea "I want a good test setup for my site - help me create the first 3-5 tes"
type textarea "*"
type textarea "I want a good test setup for my site - help me create the first 3-5 test"
type textarea "*"
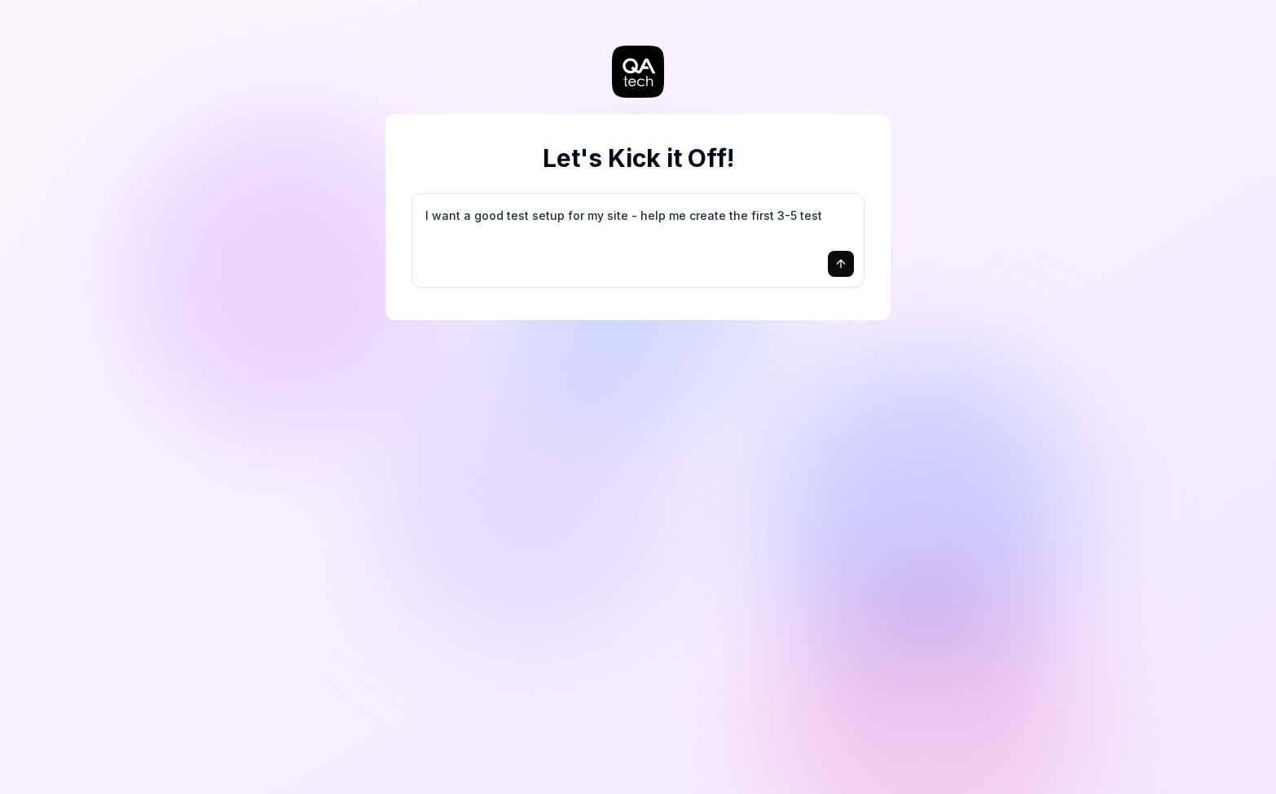
type textarea "I want a good test setup for my site - help me create the first 3-5 test"
type textarea "*"
type textarea "I want a good test setup for my site - help me create the first 3-5 test c"
type textarea "*"
type textarea "I want a good test setup for my site - help me create the first 3-5 test ca"
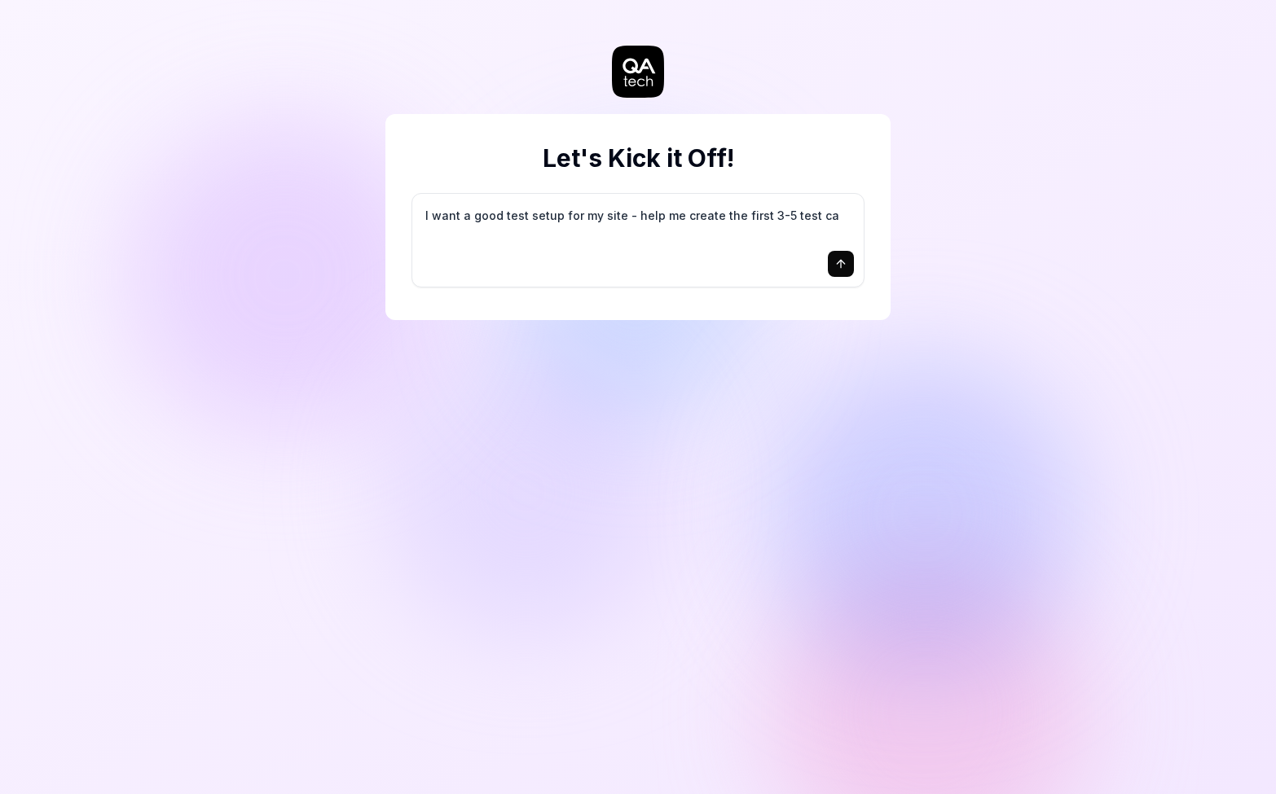
type textarea "*"
type textarea "I want a good test setup for my site - help me create the first 3-5 test cas"
type textarea "*"
type textarea "I want a good test setup for my site - help me create the first 3-5 test case"
type textarea "*"
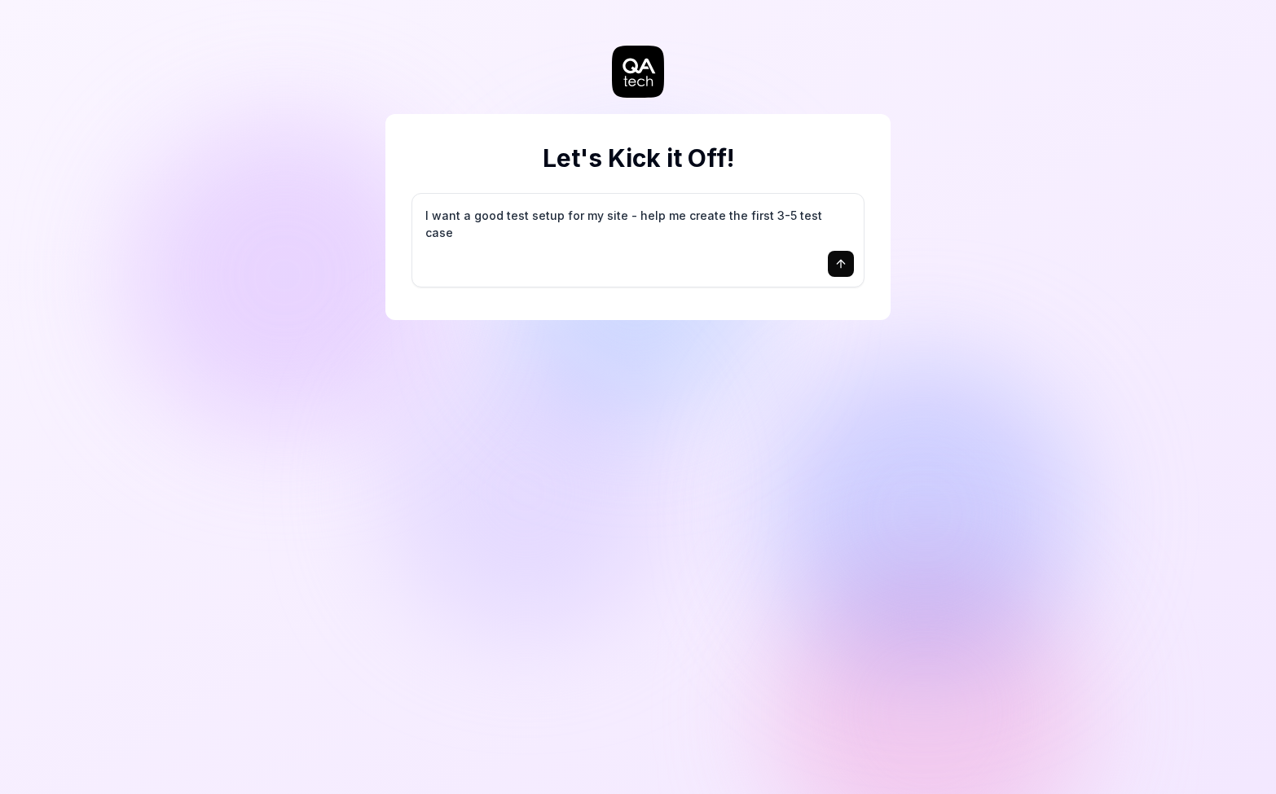
type textarea "I want a good test setup for my site - help me create the first 3-5 test cases"
click at [844, 258] on icon "submit" at bounding box center [840, 263] width 13 height 13
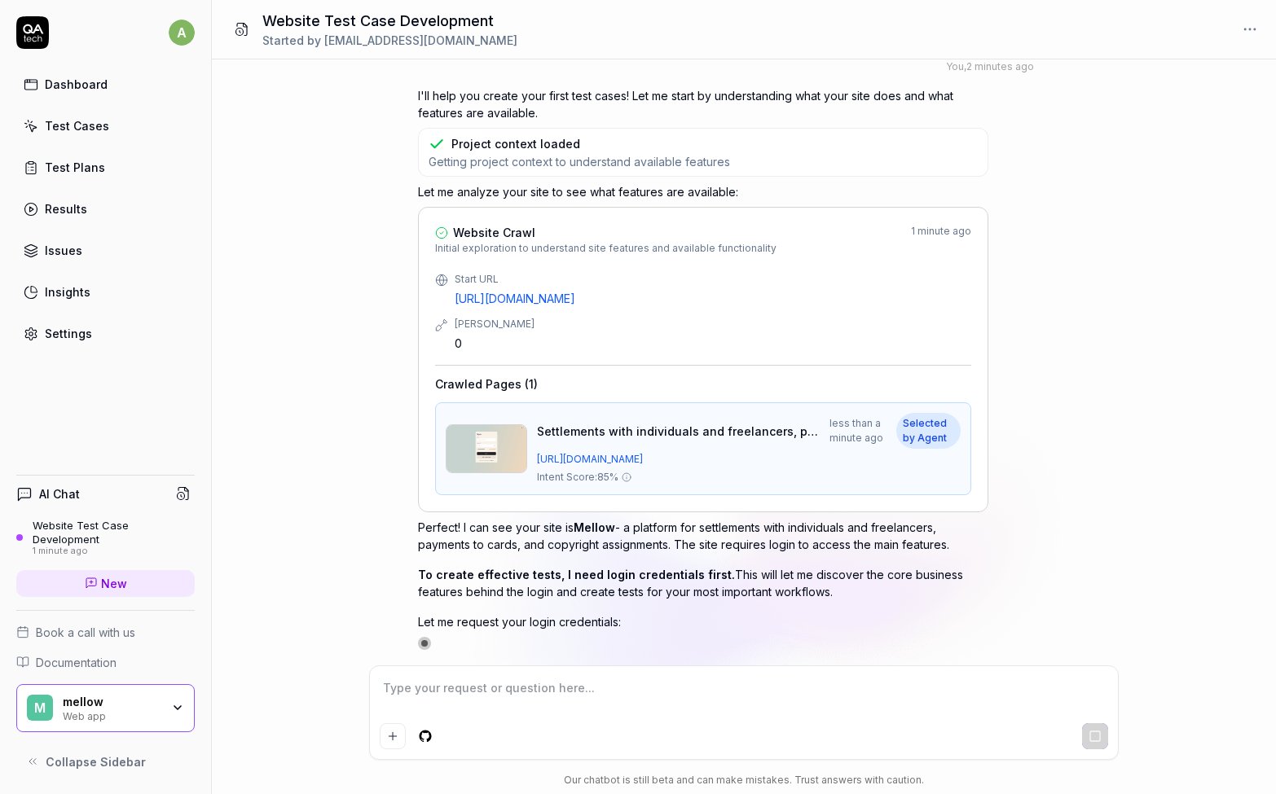
scroll to position [83, 0]
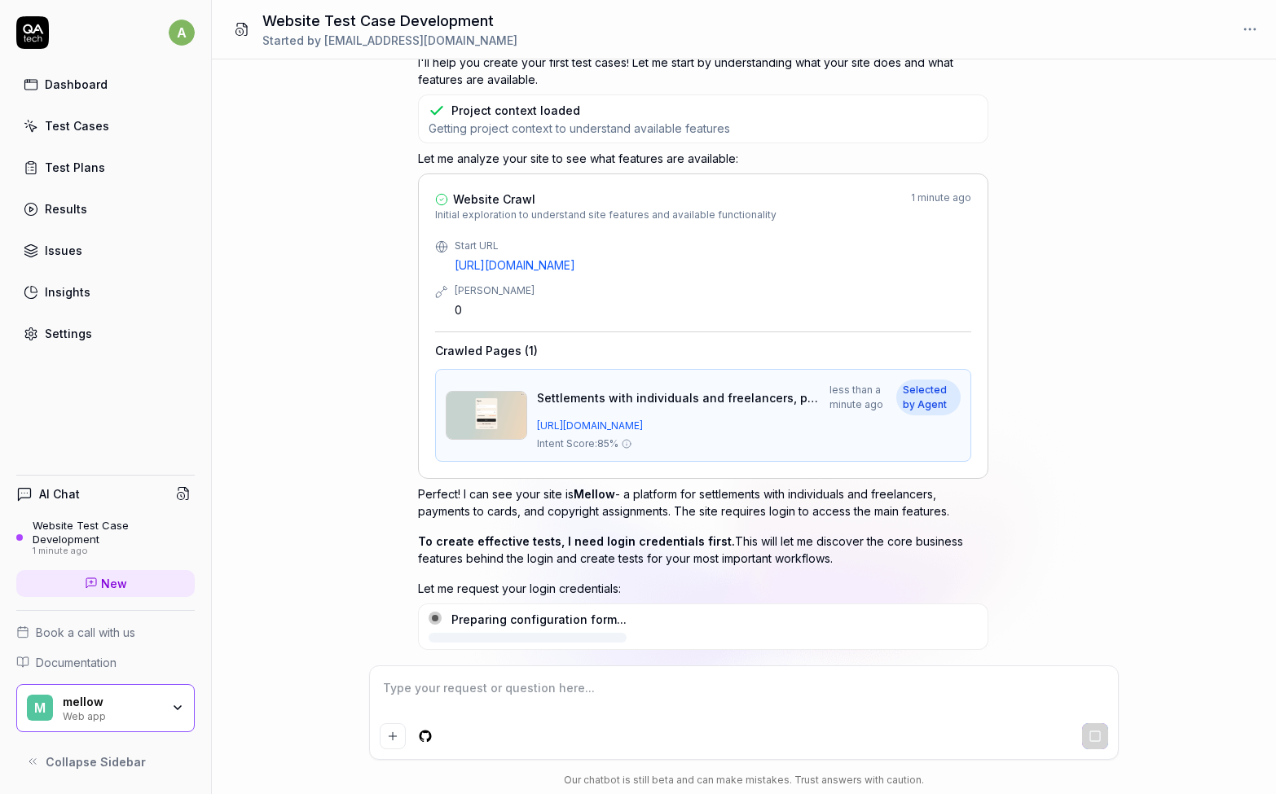
type textarea "*"
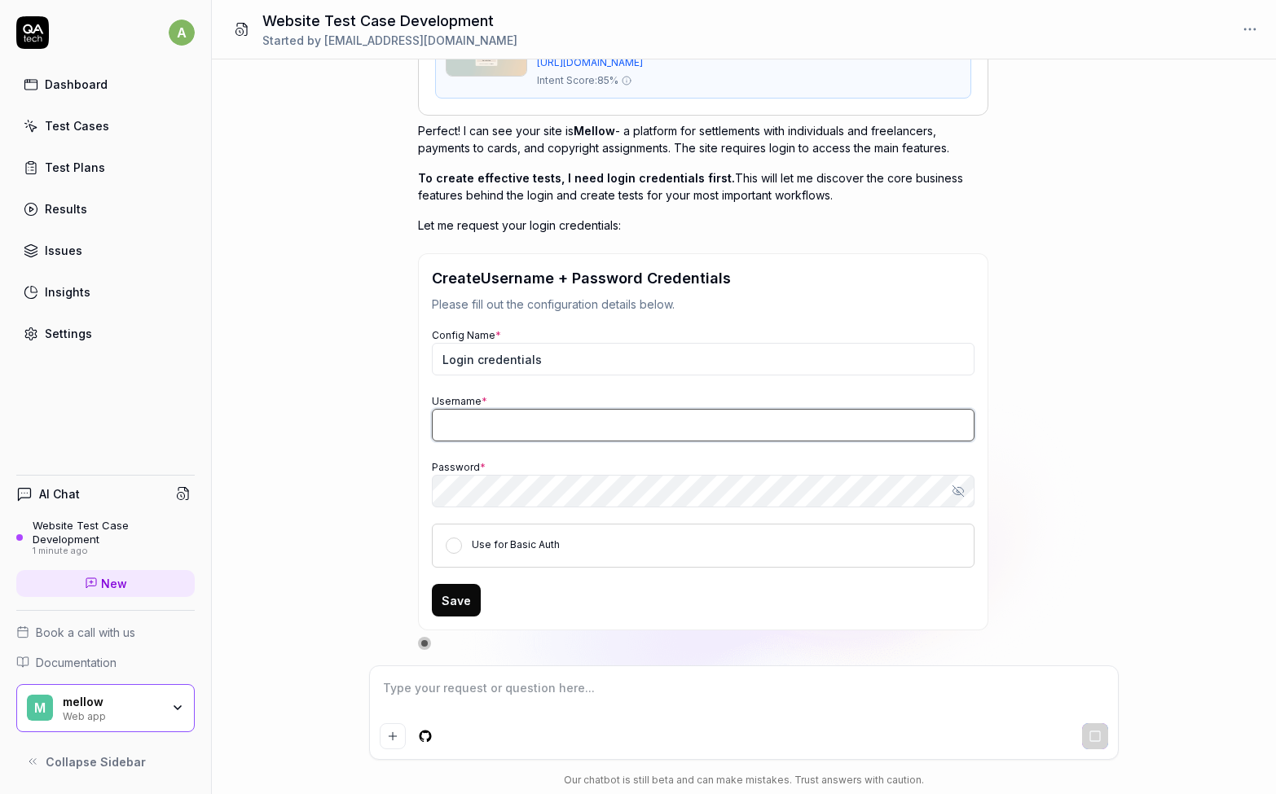
type input "[EMAIL_ADDRESS][DOMAIN_NAME]"
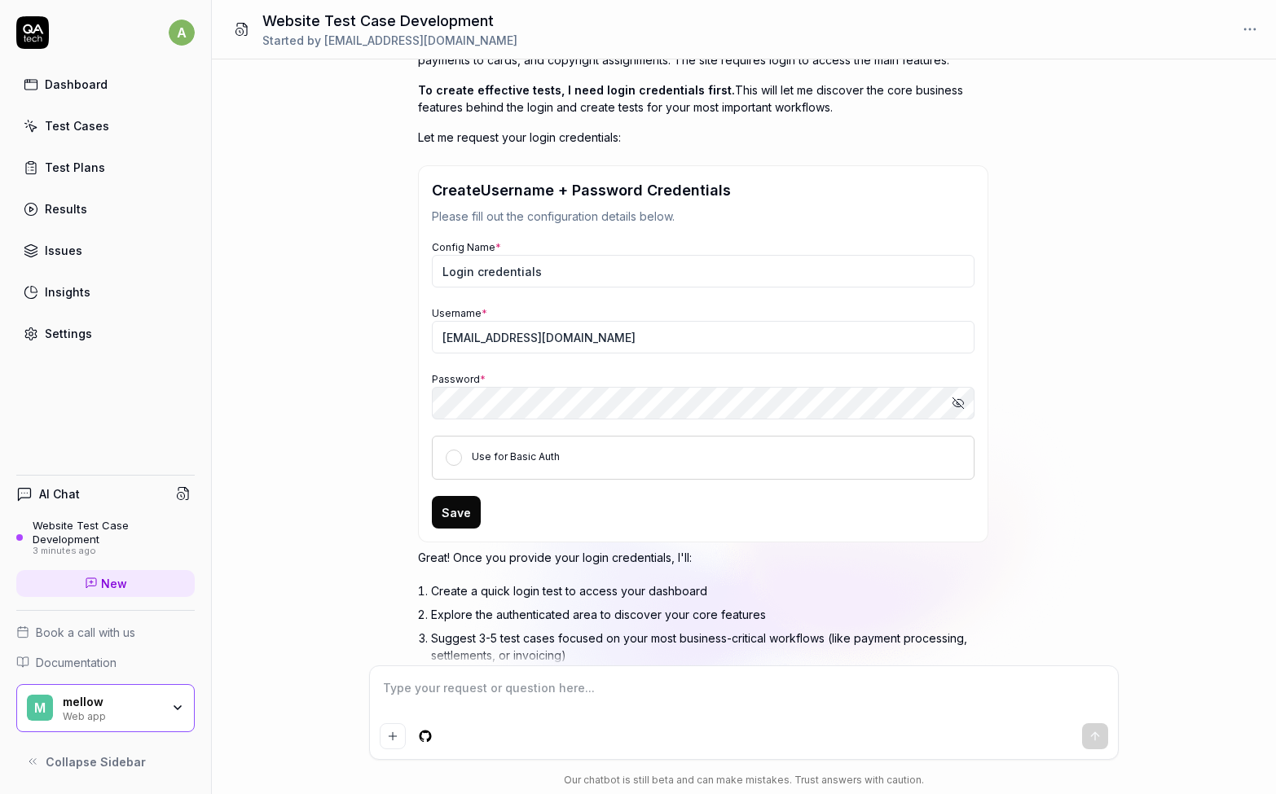
scroll to position [575, 0]
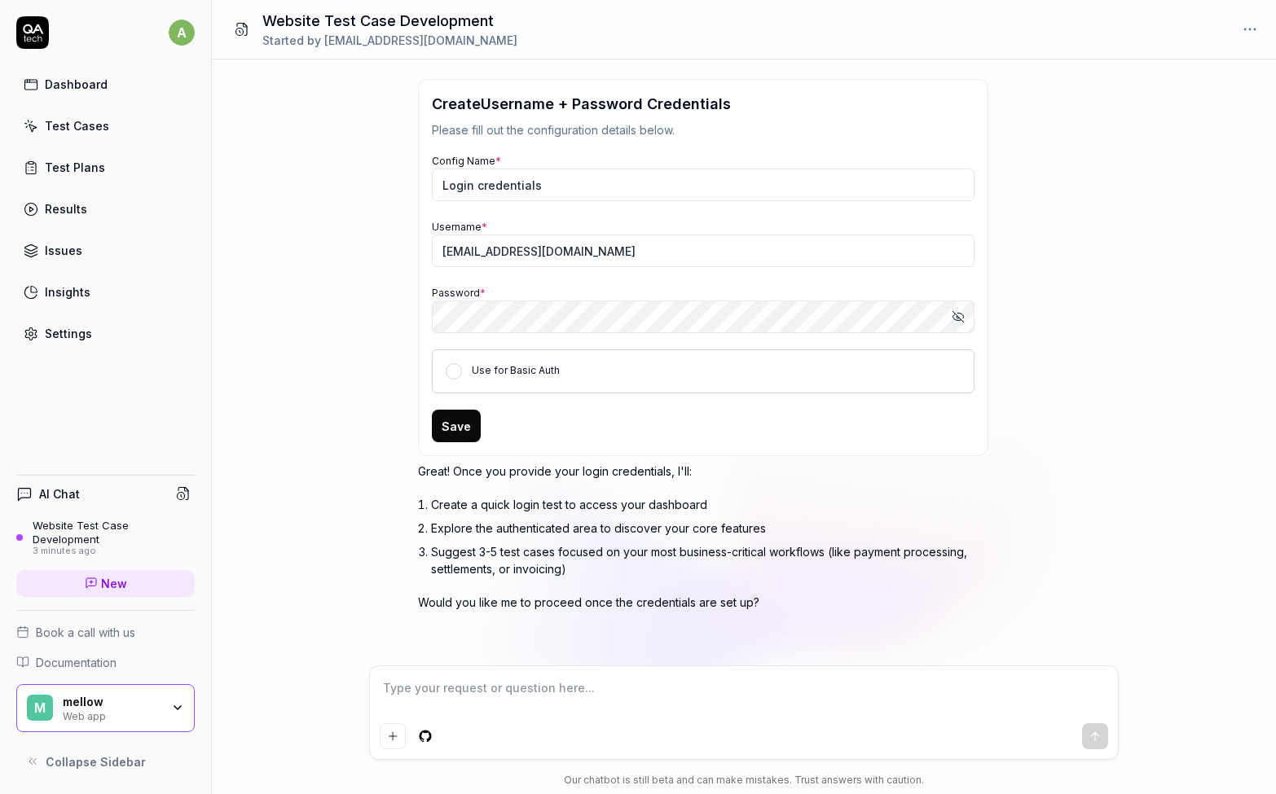
click at [520, 696] on textarea at bounding box center [744, 696] width 728 height 41
type textarea "*"
type textarea "a"
type textarea "*"
type textarea "a."
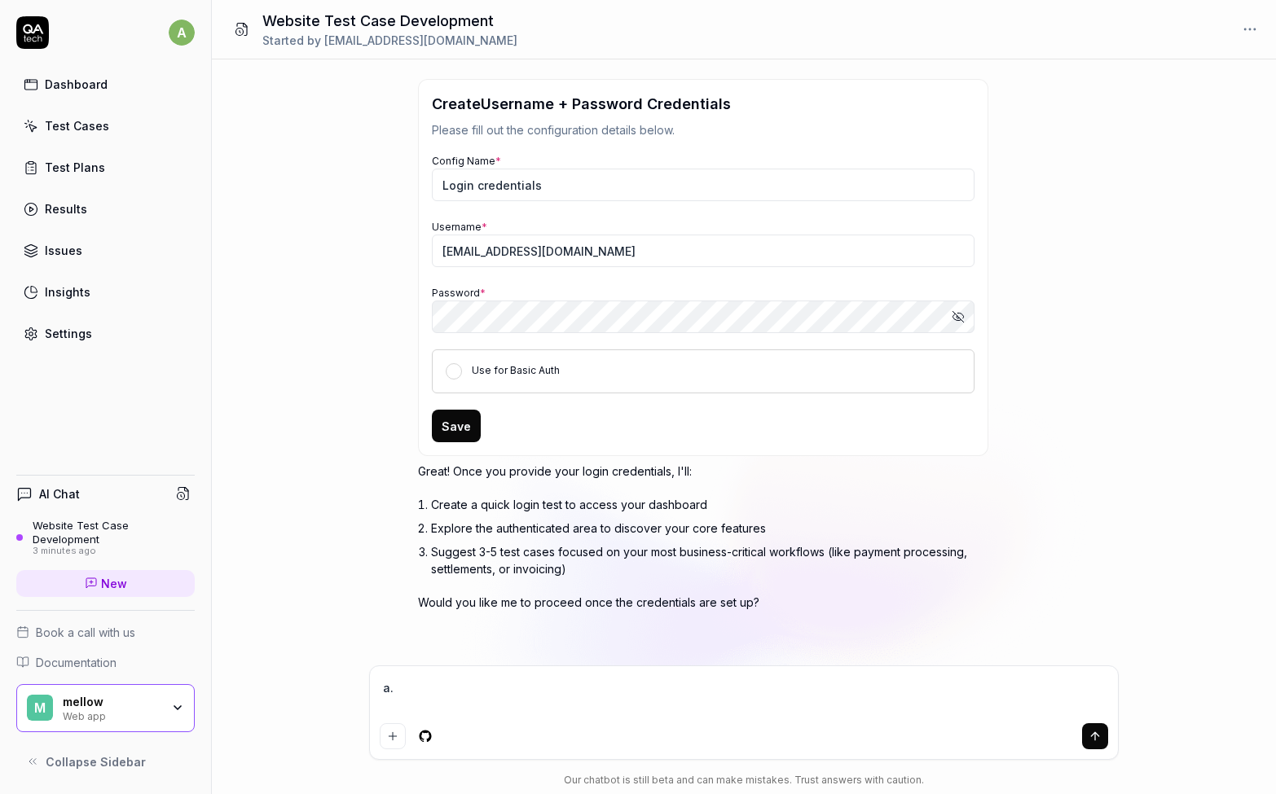
type textarea "*"
type textarea "a.k"
type textarea "*"
type textarea "[DOMAIN_NAME]"
type textarea "*"
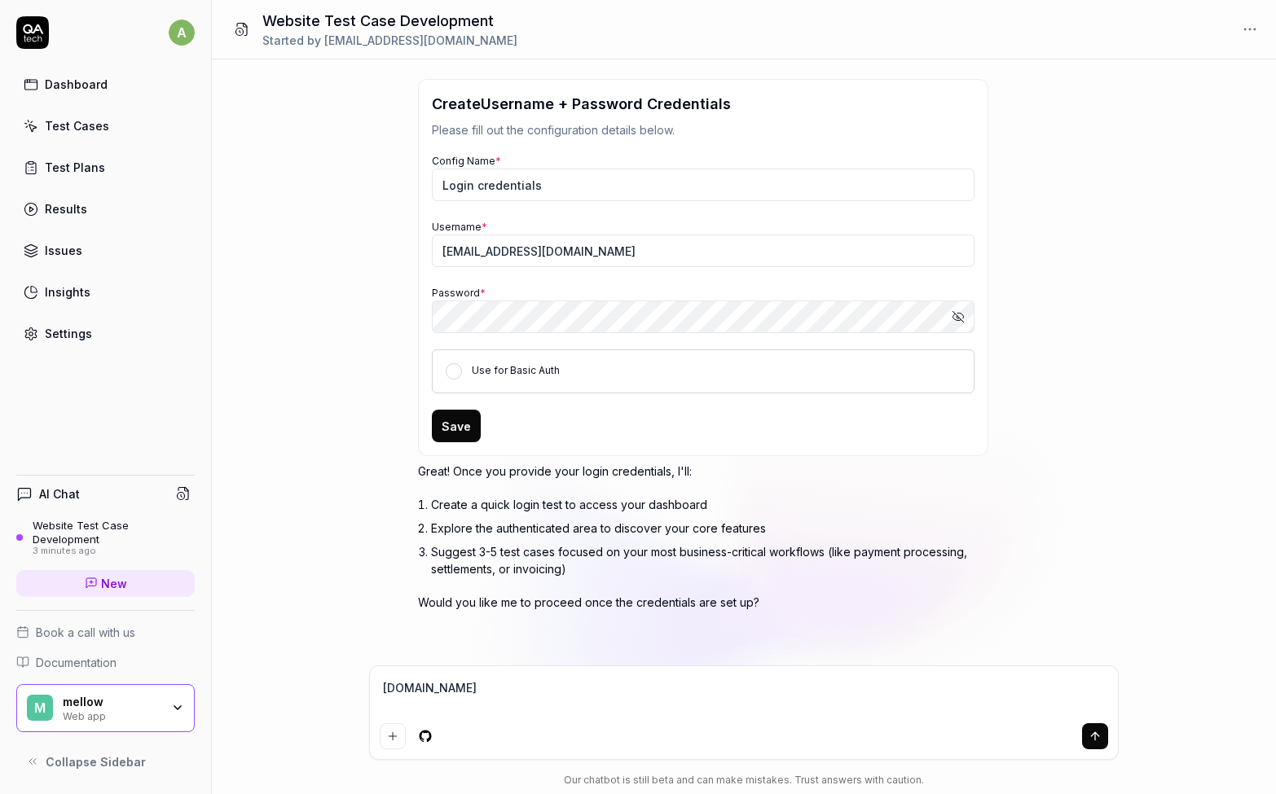
type textarea "a.kro"
type textarea "*"
type textarea "[PERSON_NAME]"
type textarea "*"
type textarea "a.krosh"
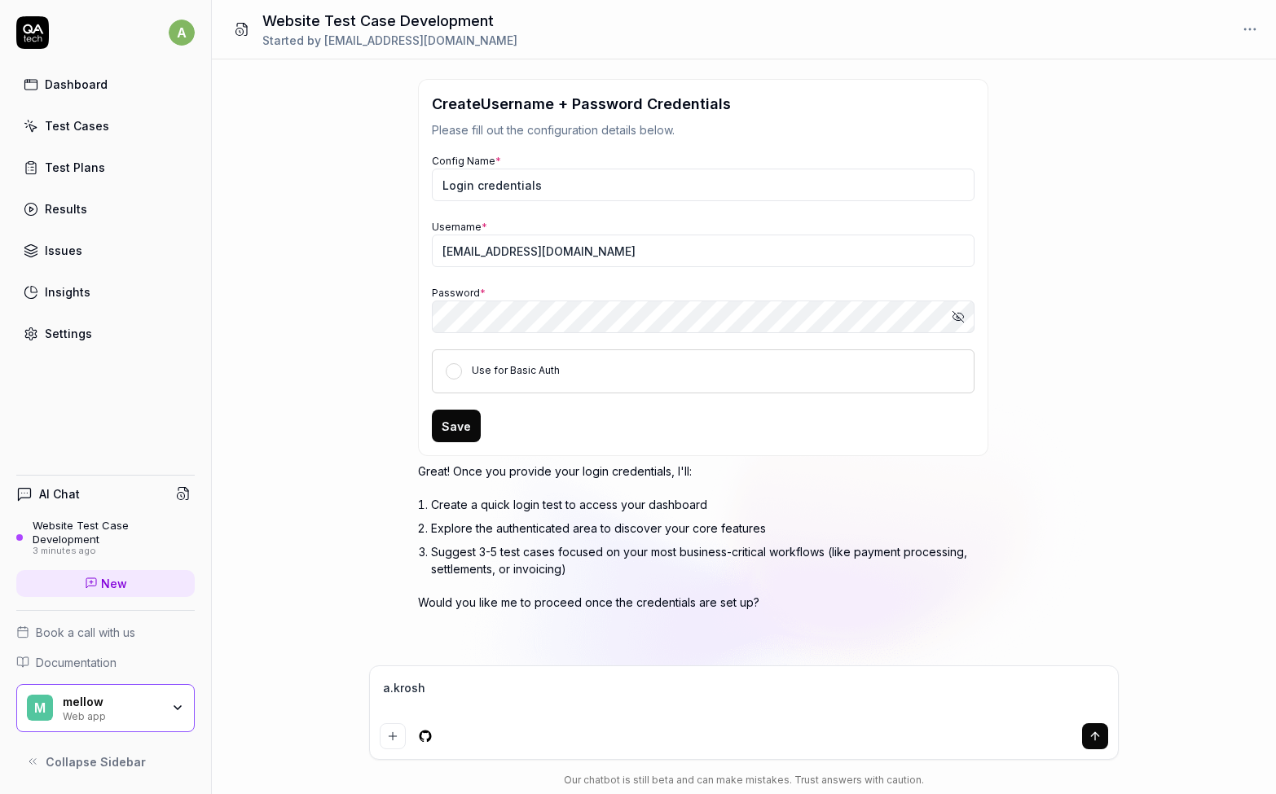
type textarea "*"
type textarea "a.kroshi"
type textarea "*"
type textarea "a.kroshil"
type textarea "*"
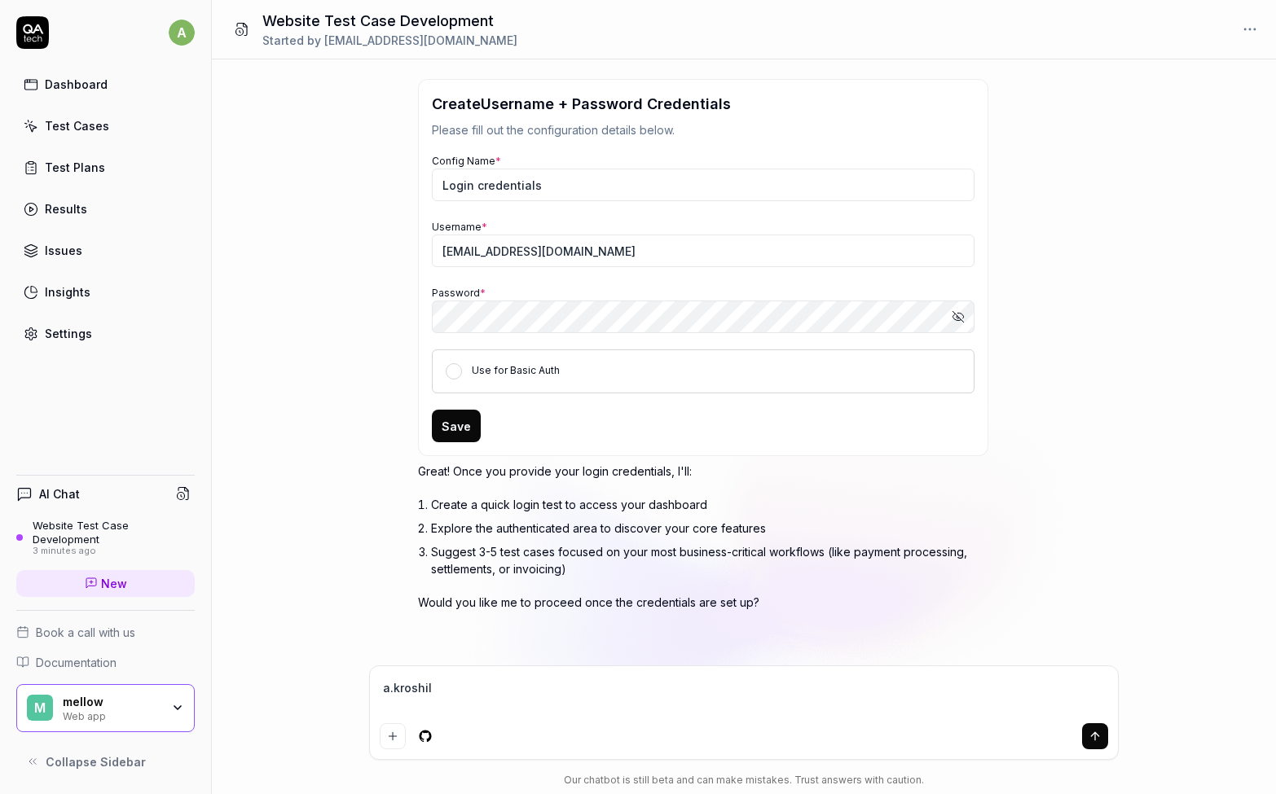
type textarea "a.kroshili"
type textarea "*"
type textarea "a.kroshilin"
click at [516, 692] on textarea "a.kroshilin" at bounding box center [744, 696] width 728 height 41
type textarea "*"
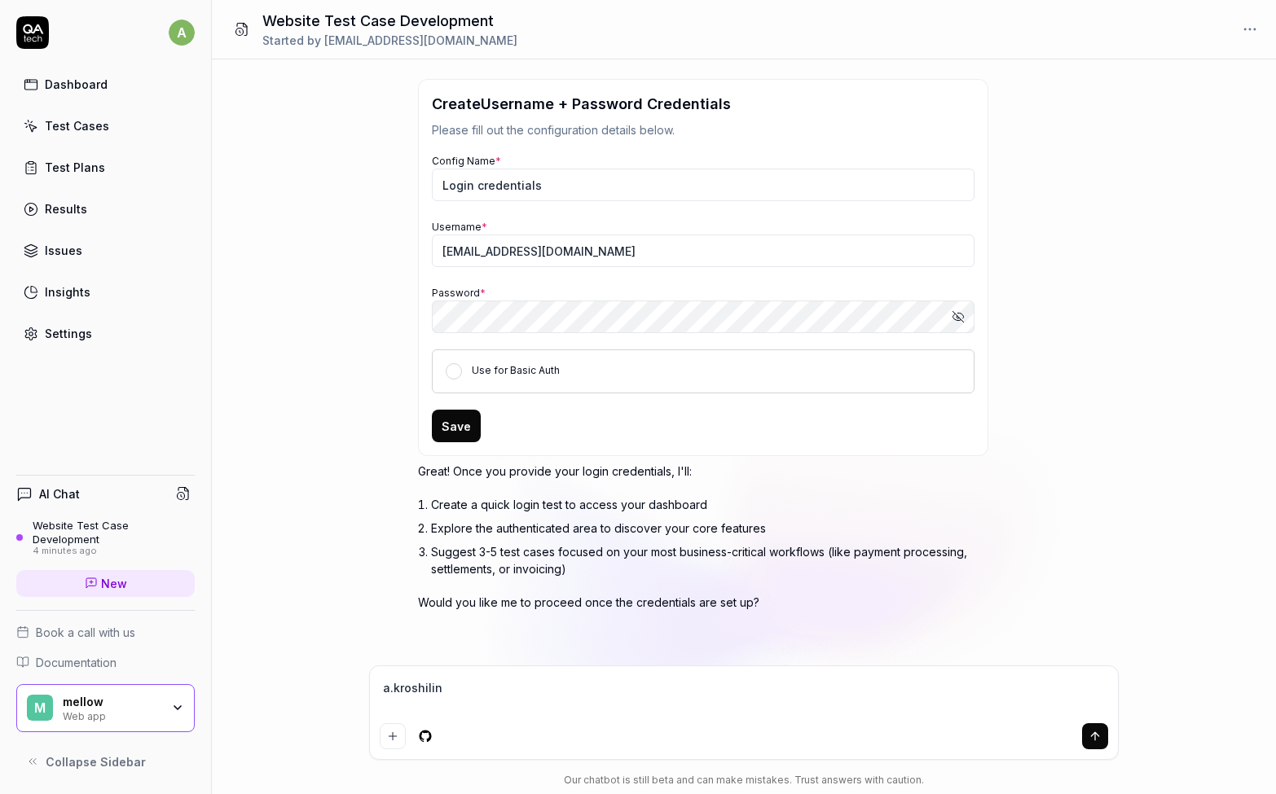
type textarea "a.kroshilin@"
drag, startPoint x: 467, startPoint y: 695, endPoint x: 238, endPoint y: 694, distance: 228.9
click at [239, 695] on div "I want a good test setup for my site - help me create the first 3-5 test cases …" at bounding box center [744, 426] width 1064 height 735
type textarea "*"
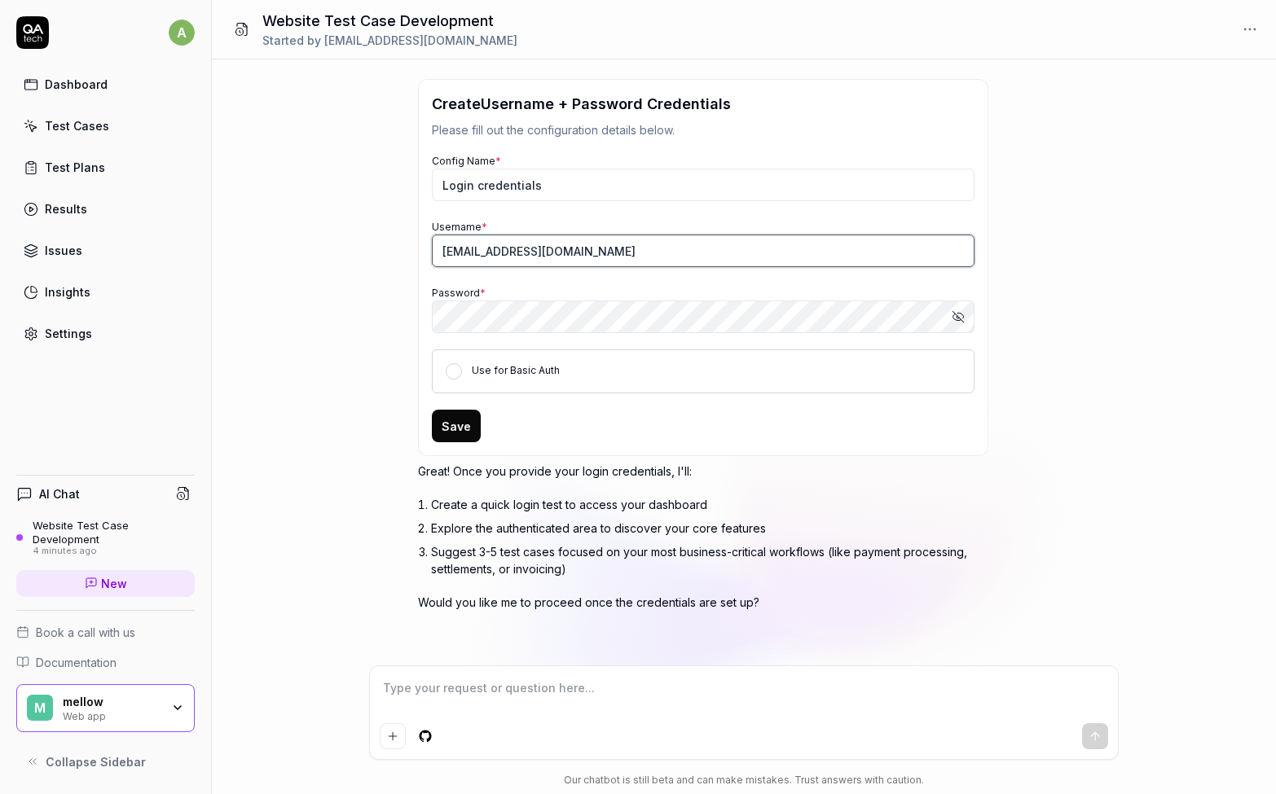
click at [518, 244] on input "[EMAIL_ADDRESS][DOMAIN_NAME]" at bounding box center [703, 251] width 542 height 33
click at [518, 246] on input "[EMAIL_ADDRESS][DOMAIN_NAME]" at bounding box center [703, 251] width 542 height 33
click at [521, 253] on input "[EMAIL_ADDRESS][DOMAIN_NAME]" at bounding box center [703, 251] width 542 height 33
type input "a.kroshilin@solar-staff.com"
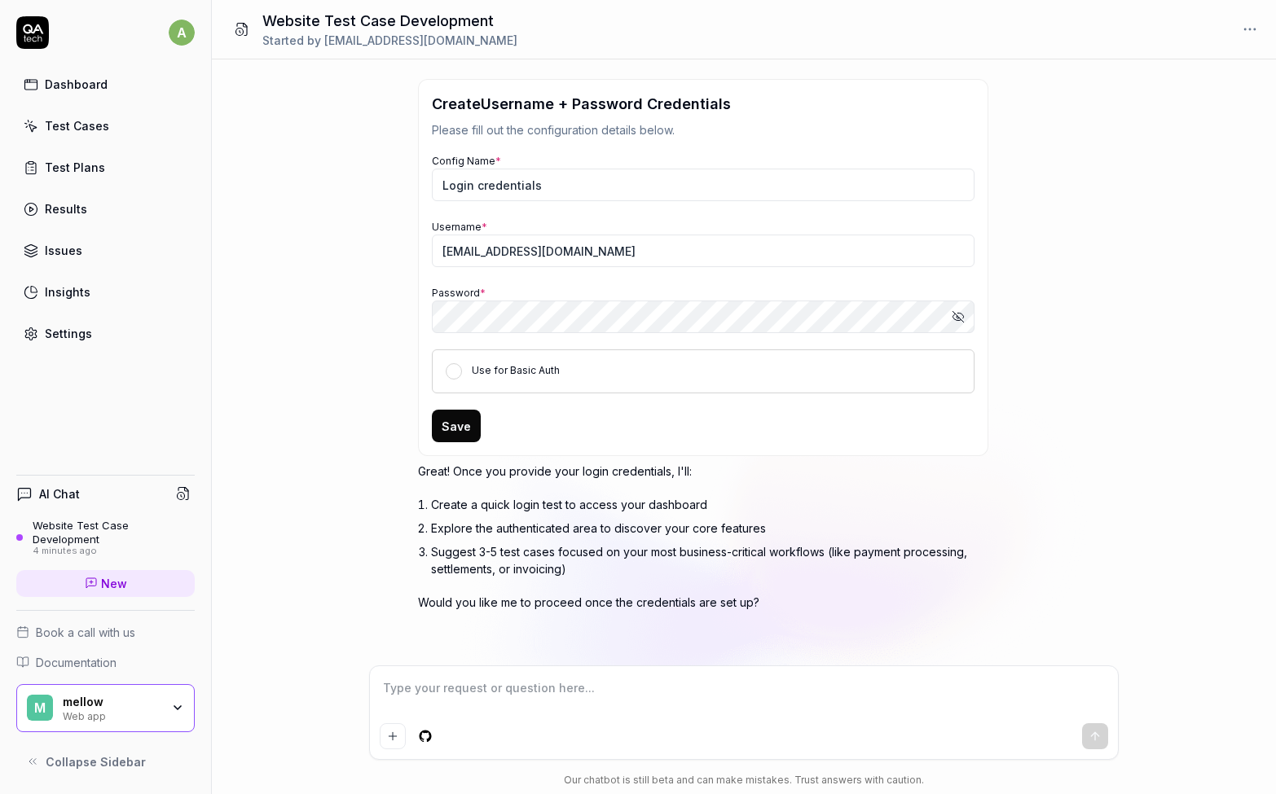
click at [694, 281] on div "Config Name * Login credentials Username * a.kroshilin@solar-staff.com Password…" at bounding box center [703, 273] width 542 height 242
click at [456, 425] on button "Save" at bounding box center [456, 426] width 49 height 33
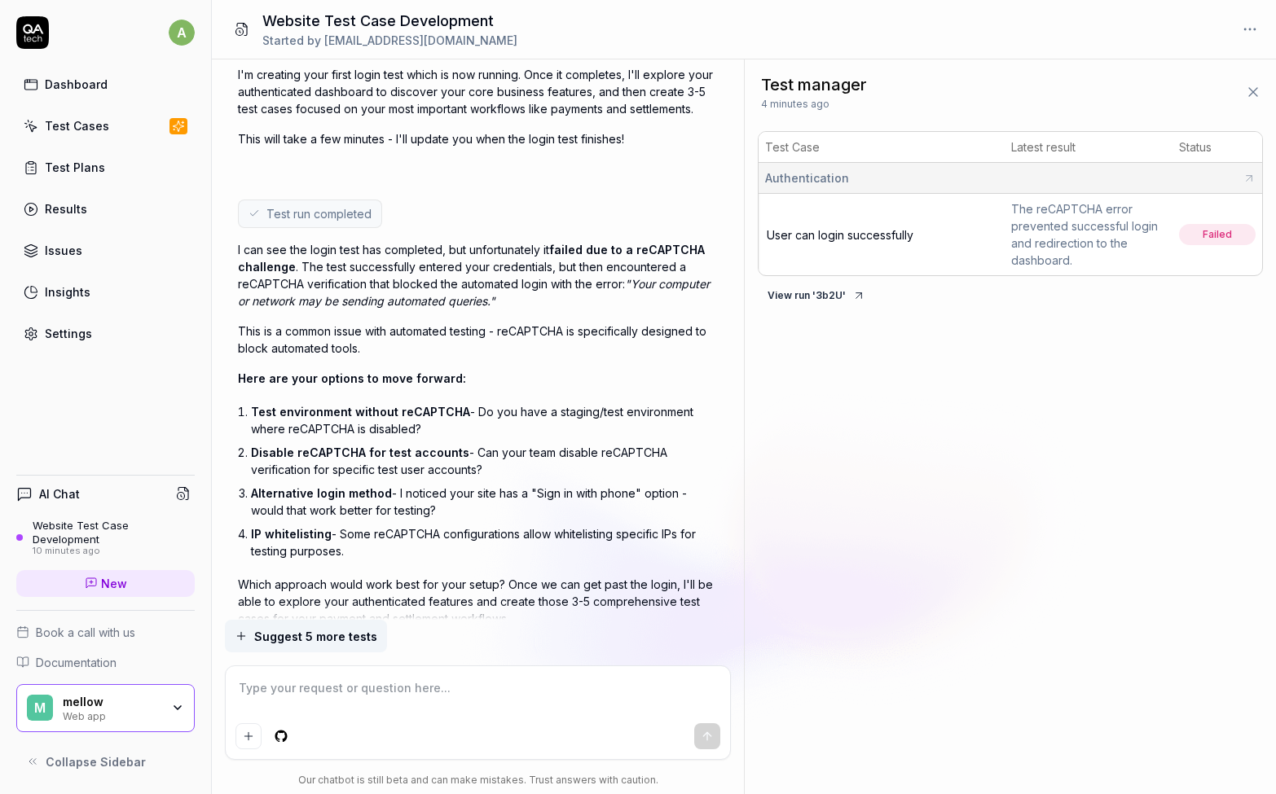
scroll to position [1330, 0]
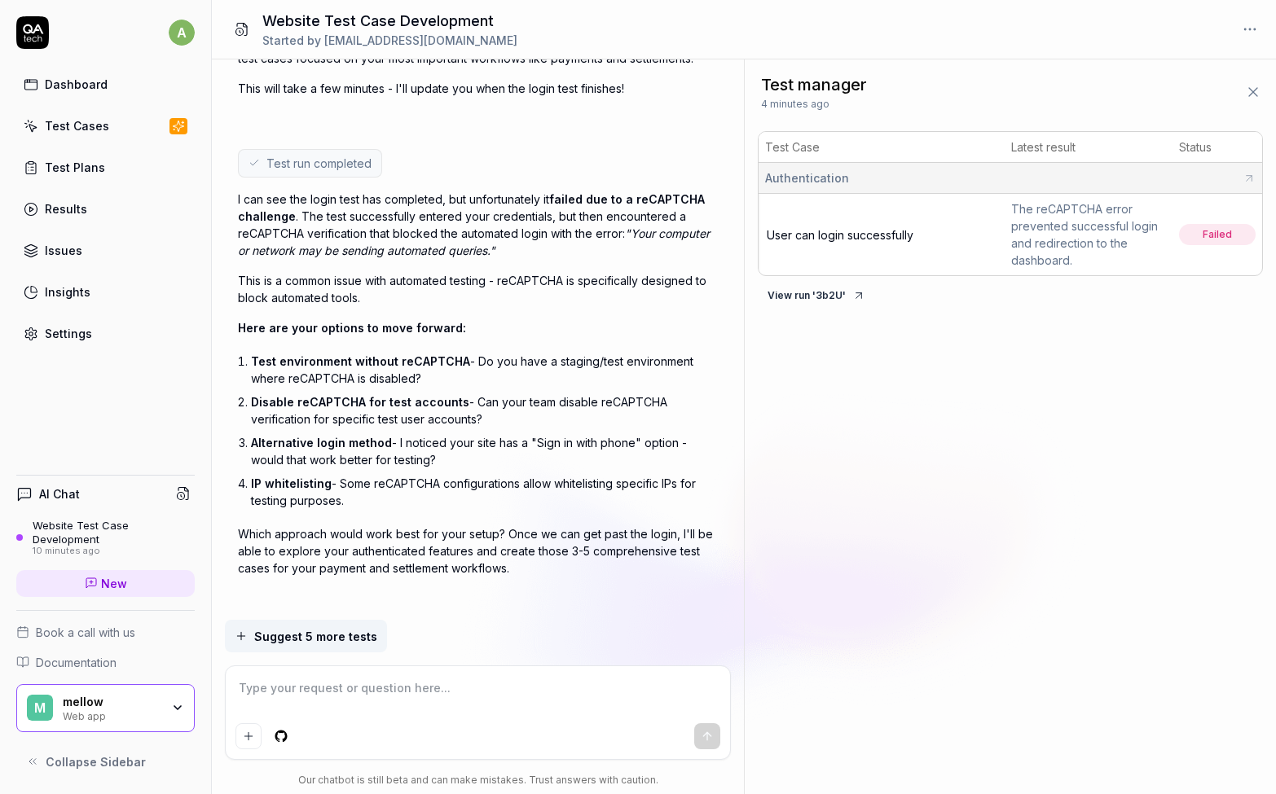
type textarea "*"
